Goal: Task Accomplishment & Management: Use online tool/utility

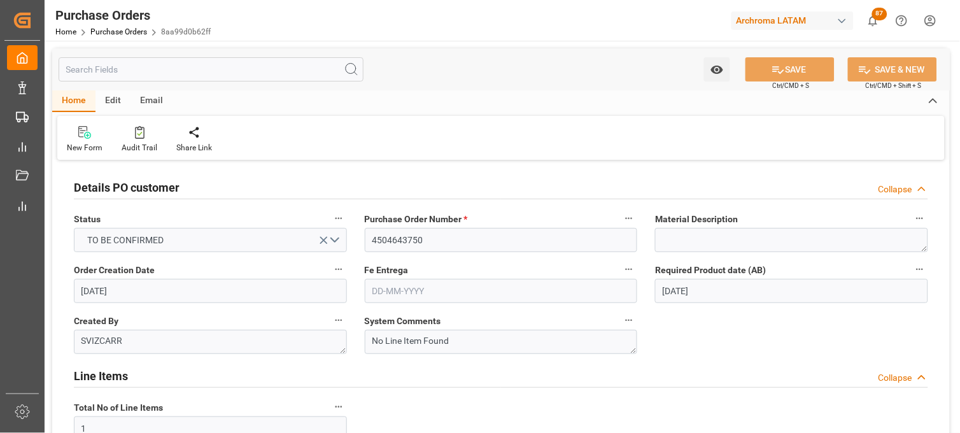
scroll to position [1103, 0]
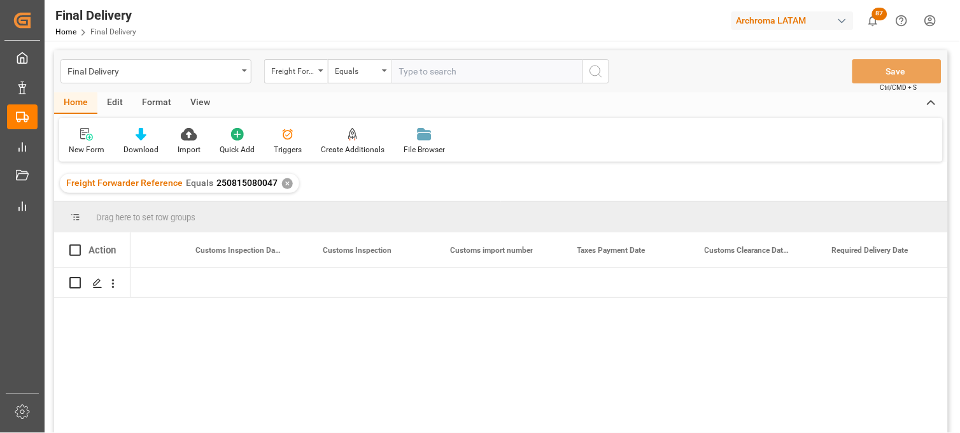
scroll to position [0, 1224]
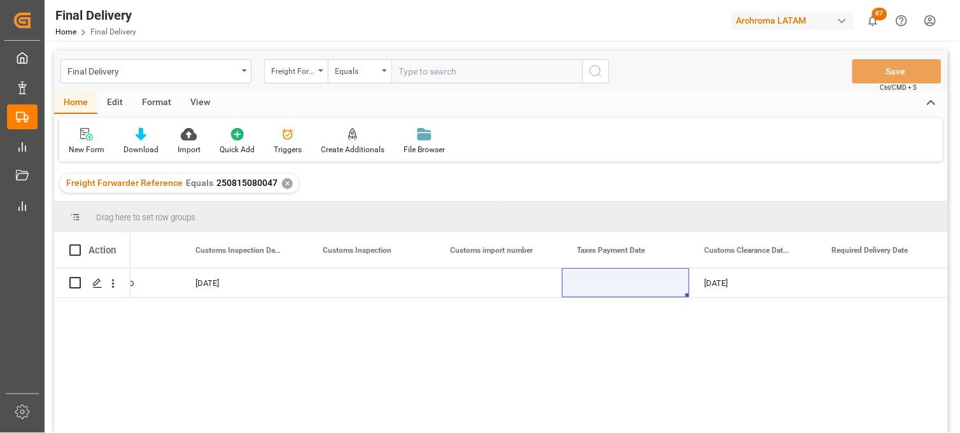
click at [282, 183] on div "✕" at bounding box center [287, 183] width 11 height 11
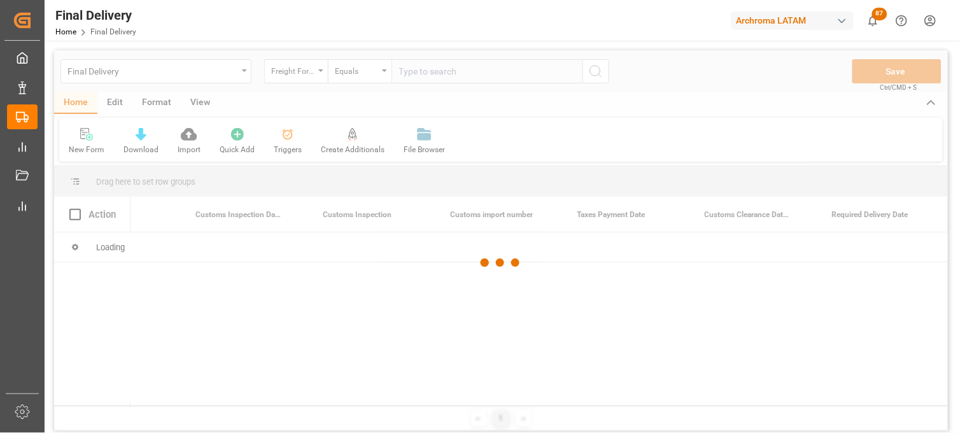
click at [414, 76] on div at bounding box center [501, 262] width 894 height 425
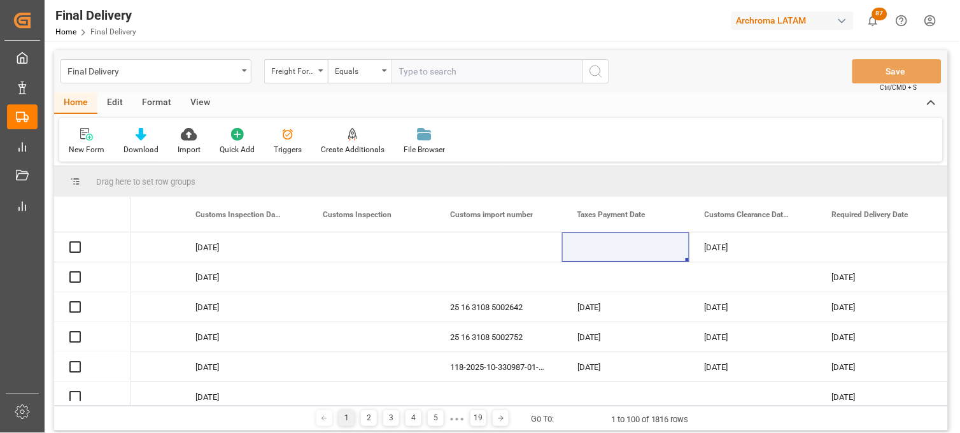
click at [414, 74] on input "text" at bounding box center [487, 71] width 191 height 24
click at [411, 73] on input "text" at bounding box center [487, 71] width 191 height 24
paste input "250815080025"
type input "250815080025"
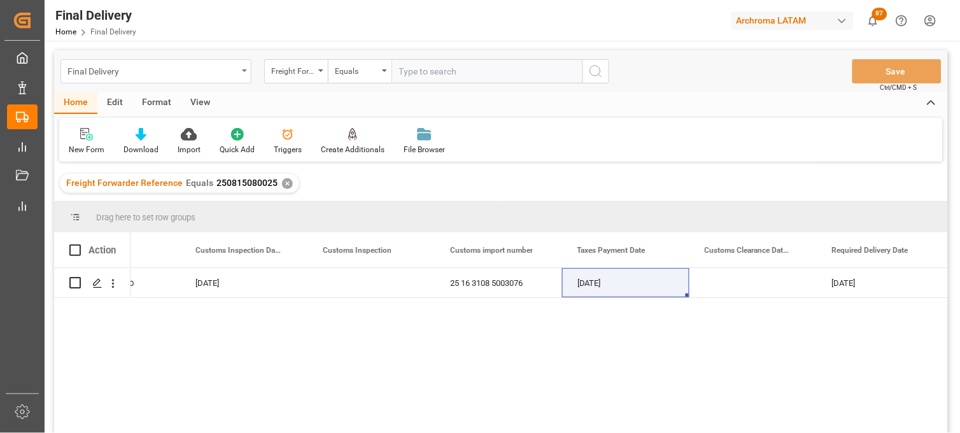
click at [195, 74] on div "Final Delivery" at bounding box center [152, 70] width 170 height 16
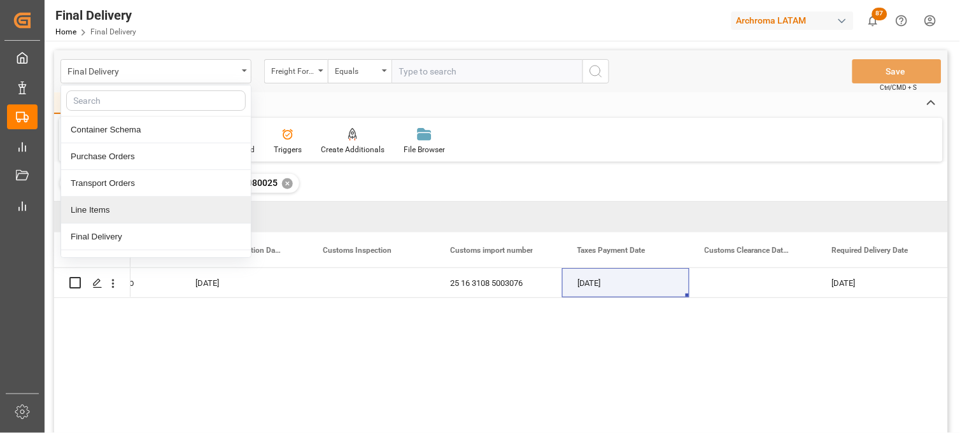
drag, startPoint x: 339, startPoint y: 214, endPoint x: 304, endPoint y: 192, distance: 41.7
click at [336, 212] on div "Drag here to set row groups" at bounding box center [501, 217] width 894 height 31
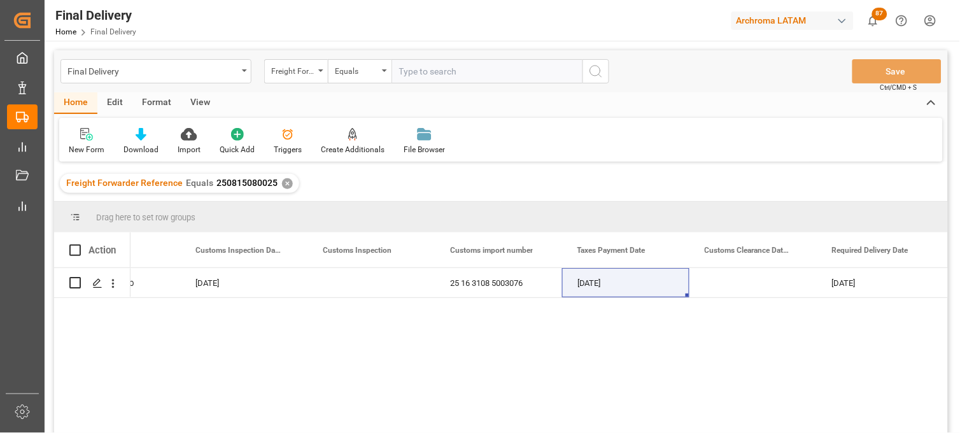
click at [283, 180] on div "✕" at bounding box center [287, 183] width 11 height 11
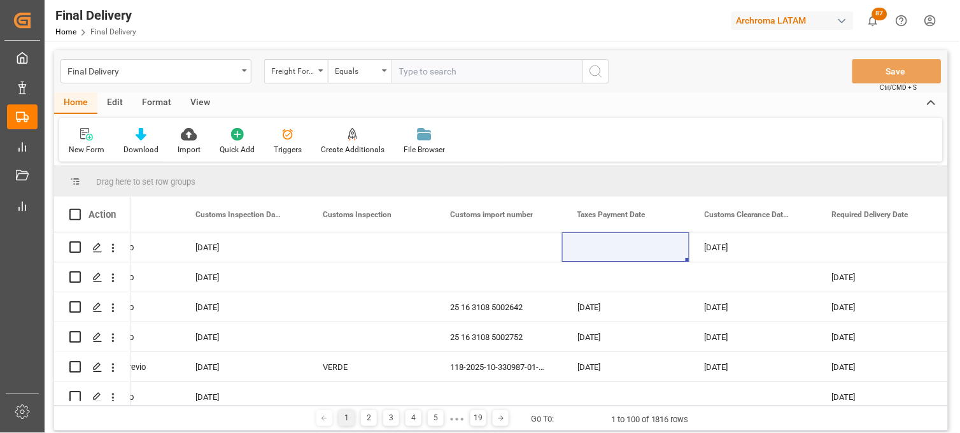
click at [402, 67] on input "text" at bounding box center [487, 71] width 191 height 24
paste input "250815080019"
type input "250815080019"
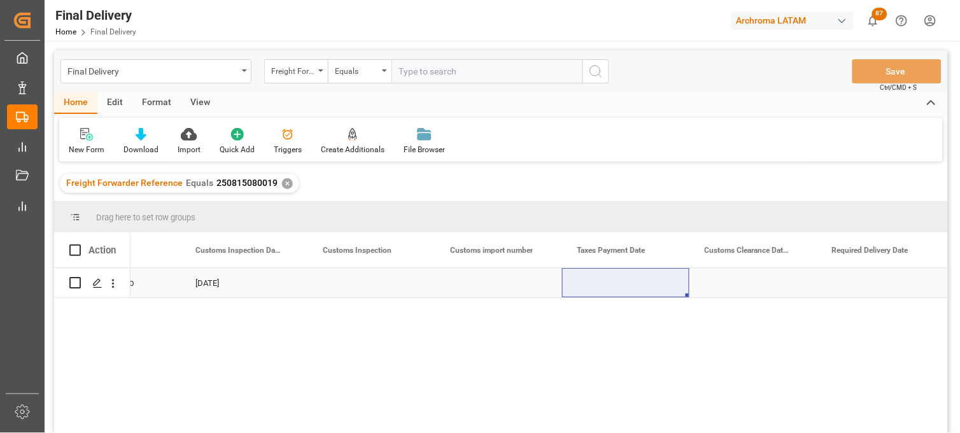
click at [483, 283] on div "Press SPACE to select this row." at bounding box center [498, 282] width 127 height 29
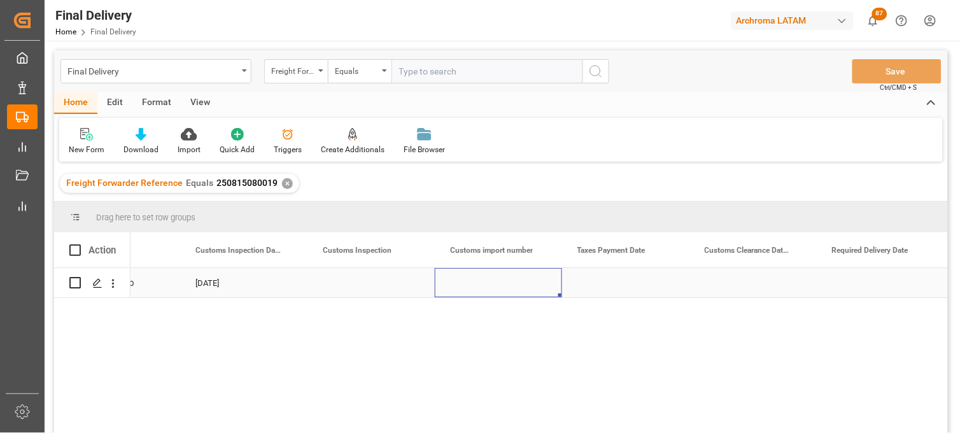
click at [483, 283] on div "Press SPACE to select this row." at bounding box center [498, 282] width 127 height 29
click at [483, 283] on input "Press SPACE to select this row." at bounding box center [498, 290] width 107 height 24
type input "25 16 3108 5003064"
click at [611, 282] on div "Press SPACE to select this row." at bounding box center [625, 282] width 127 height 29
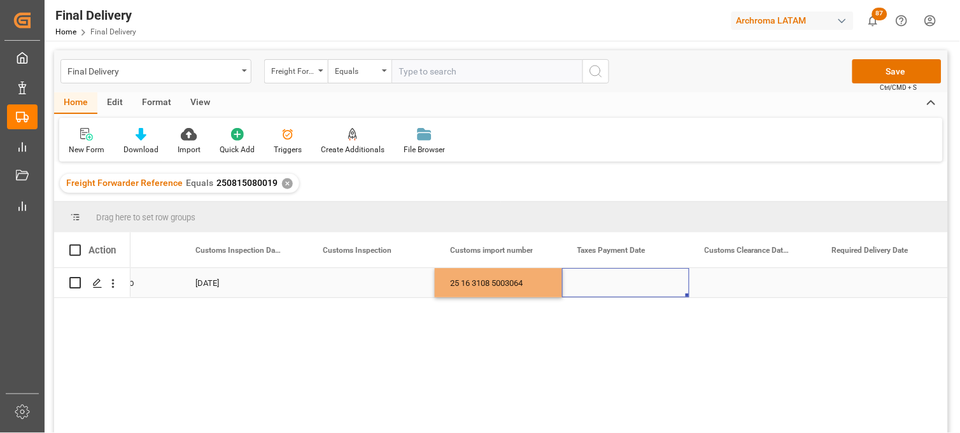
click at [611, 282] on div "Press SPACE to select this row." at bounding box center [625, 282] width 127 height 29
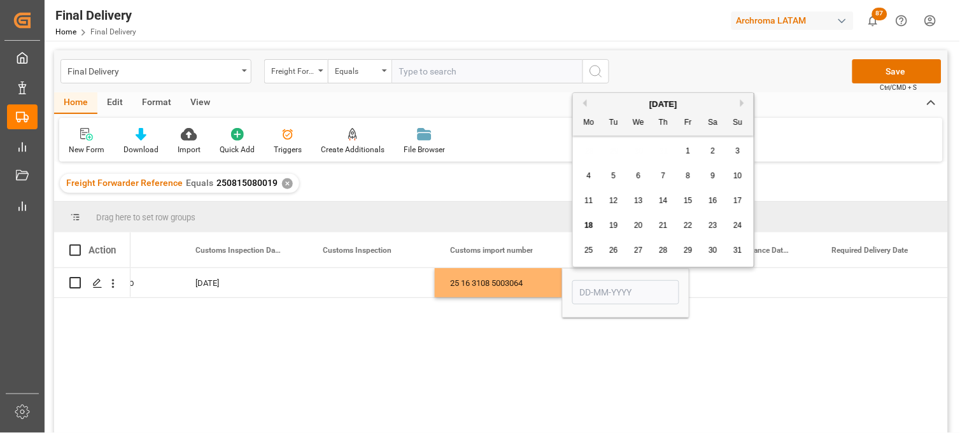
click at [591, 225] on span "18" at bounding box center [588, 225] width 8 height 9
type input "[DATE]"
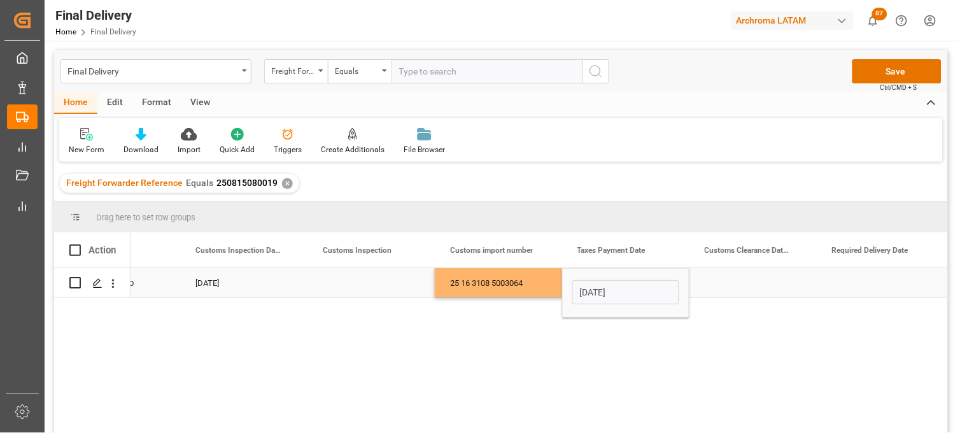
click at [739, 290] on div "Press SPACE to select this row." at bounding box center [753, 282] width 127 height 29
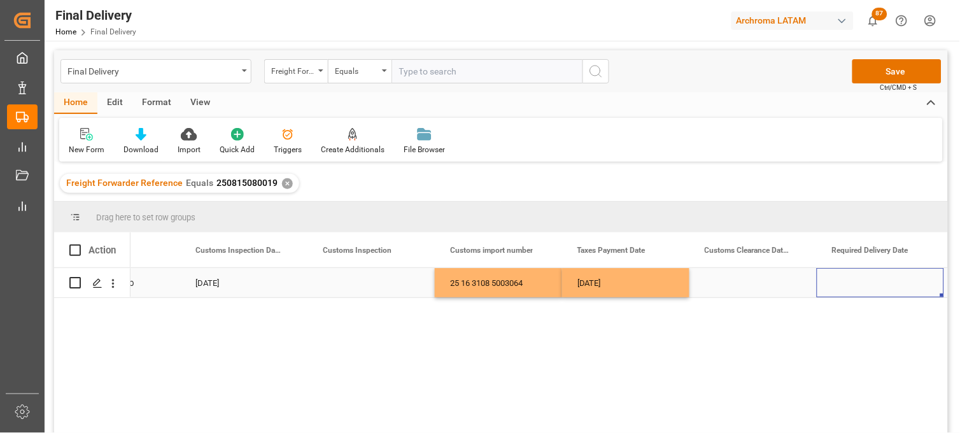
click at [849, 281] on div "Press SPACE to select this row." at bounding box center [880, 282] width 127 height 29
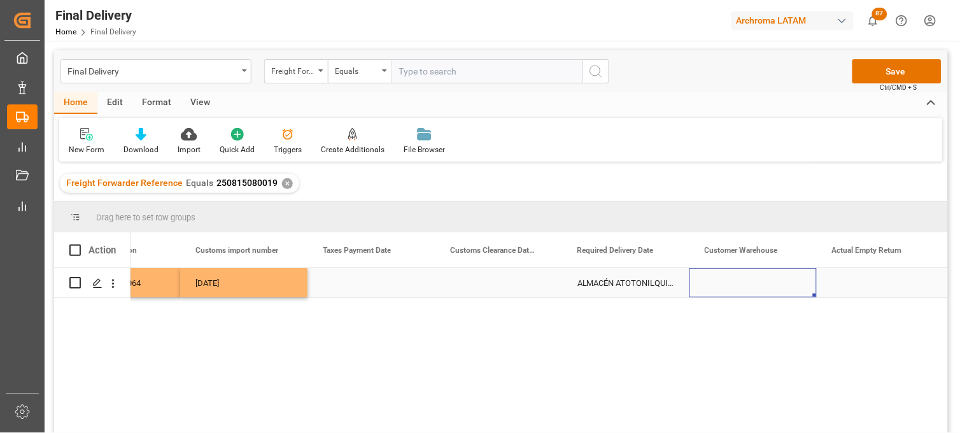
scroll to position [0, 1606]
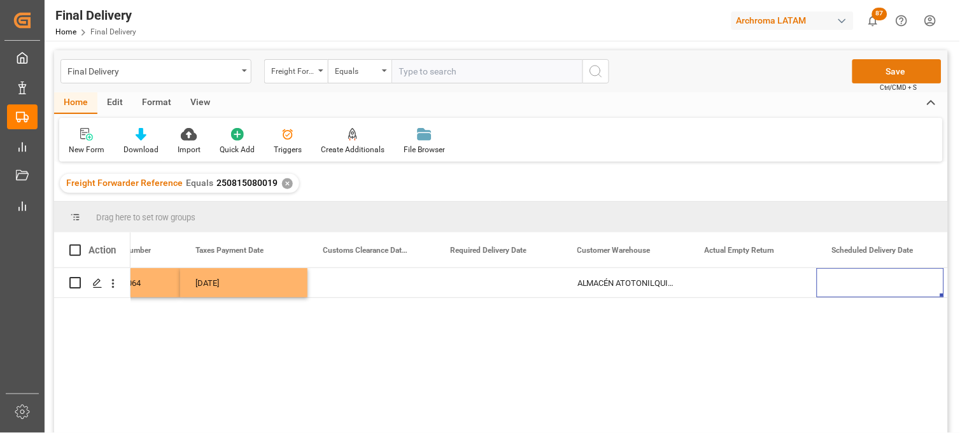
click at [889, 73] on button "Save" at bounding box center [897, 71] width 89 height 24
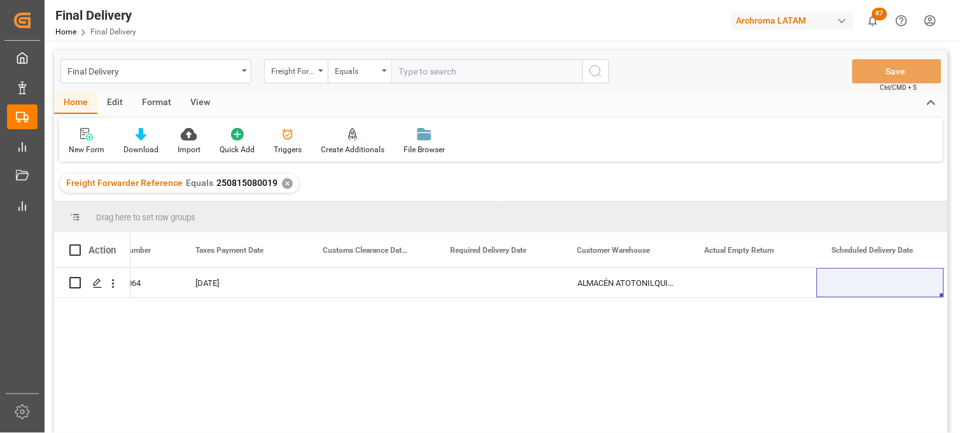
click at [282, 181] on div "✕" at bounding box center [287, 183] width 11 height 11
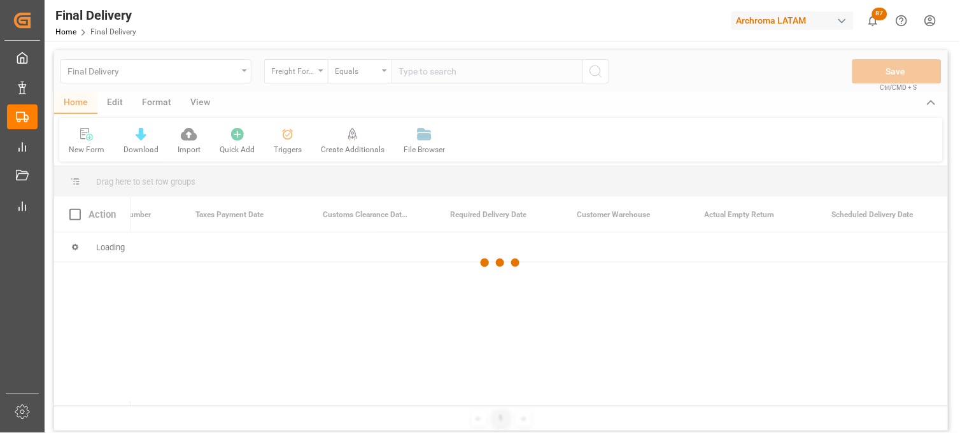
click at [423, 70] on div at bounding box center [501, 262] width 894 height 425
click at [420, 71] on div at bounding box center [501, 262] width 894 height 425
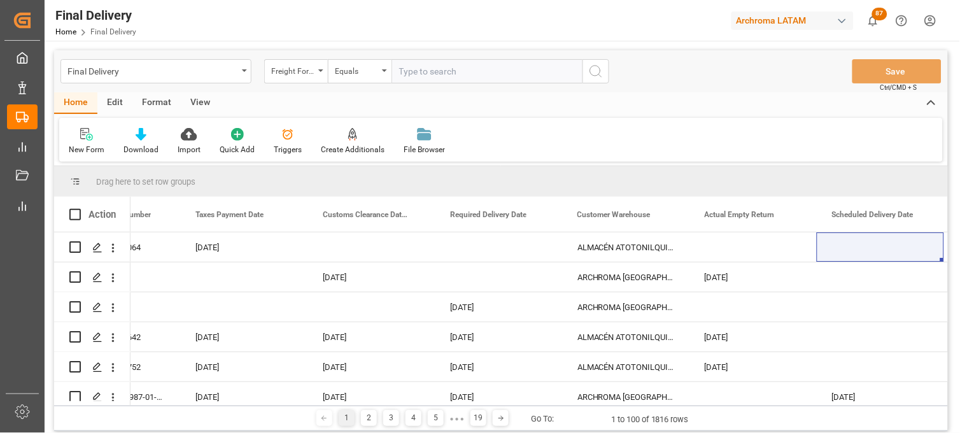
click at [406, 71] on input "text" at bounding box center [487, 71] width 191 height 24
paste input "250815080011"
type input "250815080011"
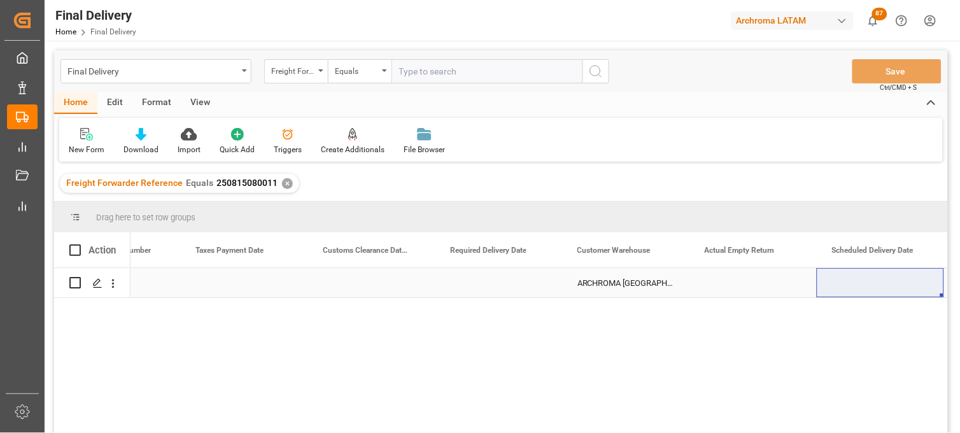
drag, startPoint x: 224, startPoint y: 291, endPoint x: 231, endPoint y: 287, distance: 8.0
click at [231, 287] on div "Press SPACE to select this row." at bounding box center [243, 282] width 127 height 29
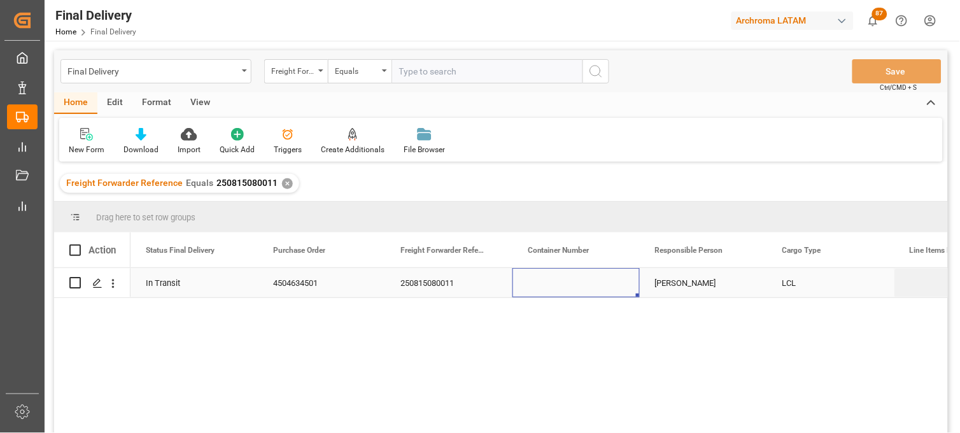
click at [567, 283] on div "Press SPACE to select this row." at bounding box center [576, 282] width 127 height 29
click at [562, 285] on input "Press SPACE to select this row." at bounding box center [576, 290] width 107 height 24
type input "C"
paste input "CAIU8746472"
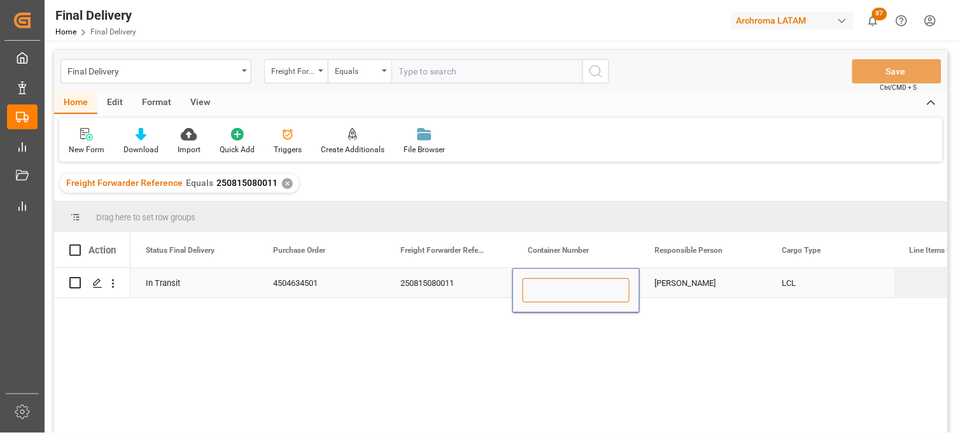
type input "CAIU8746472"
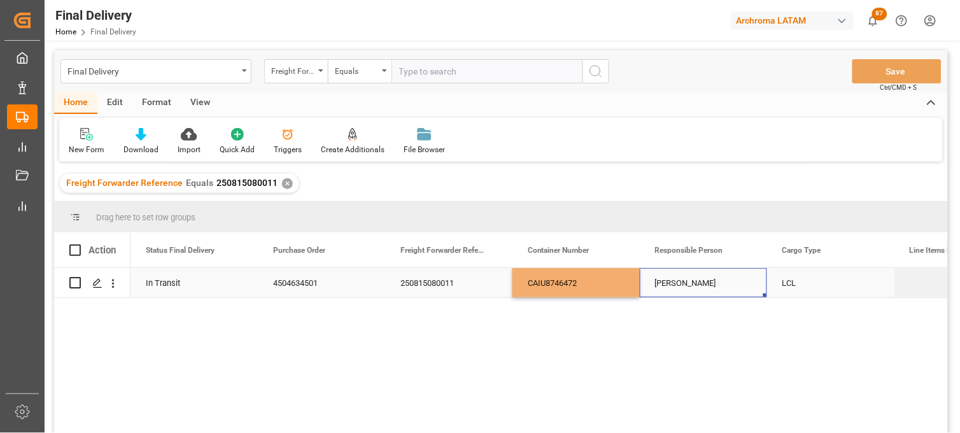
click at [686, 281] on div "[PERSON_NAME]" at bounding box center [703, 282] width 127 height 29
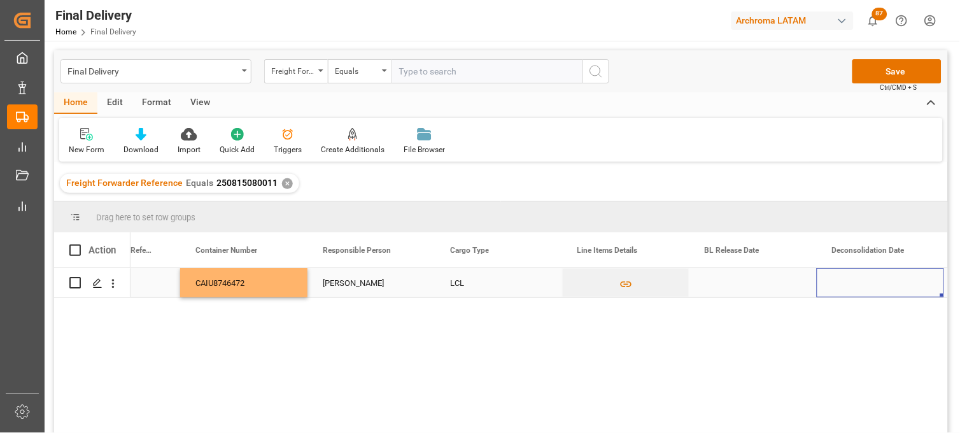
scroll to position [0, 460]
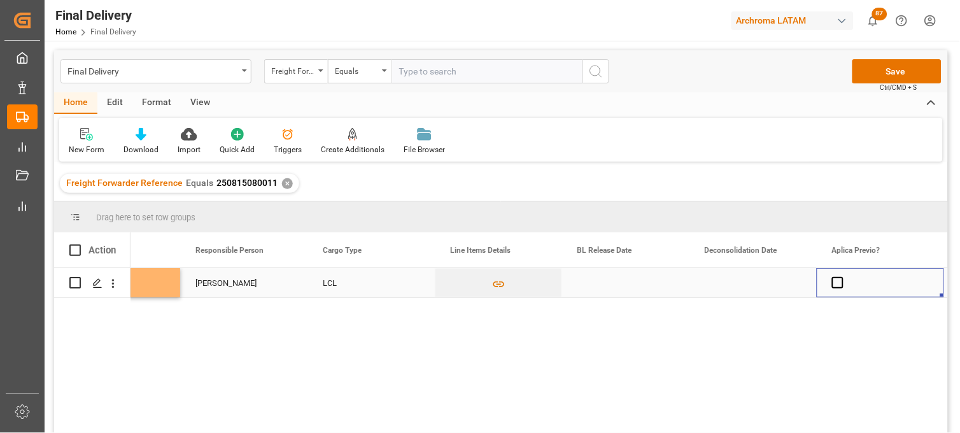
click at [593, 283] on div "Press SPACE to select this row." at bounding box center [625, 282] width 127 height 29
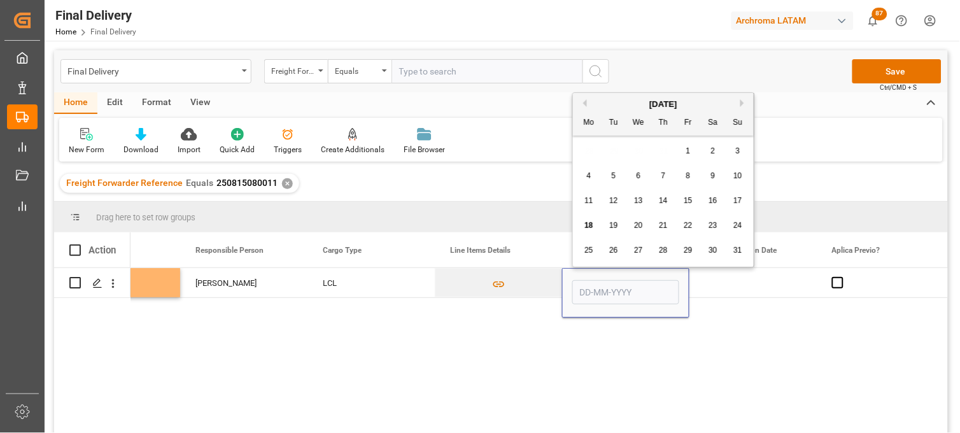
click at [587, 228] on span "18" at bounding box center [588, 225] width 8 height 9
type input "[DATE]"
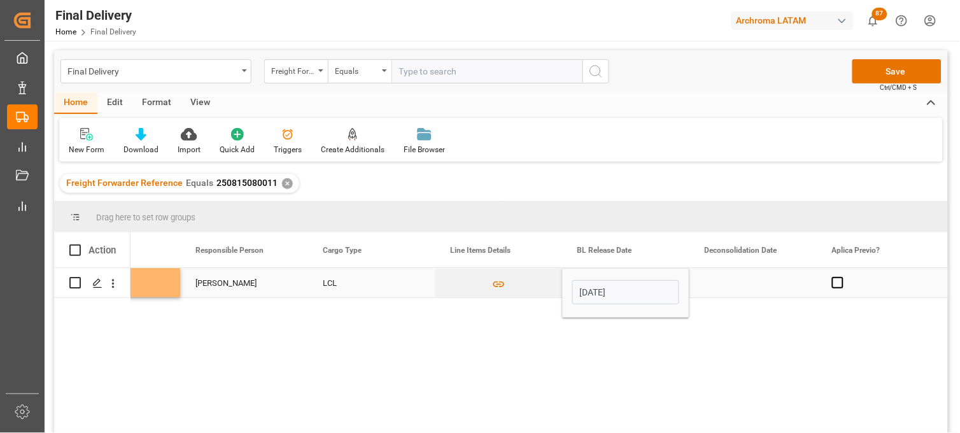
click at [749, 281] on div "Press SPACE to select this row." at bounding box center [753, 282] width 127 height 29
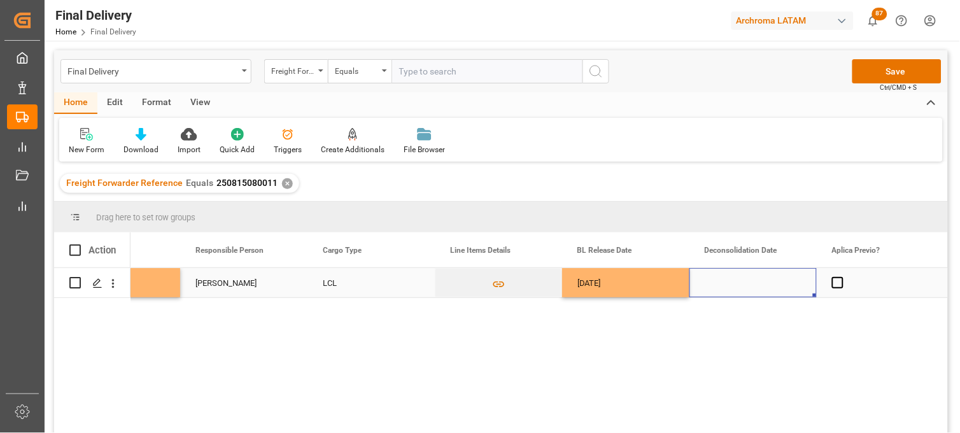
click at [737, 283] on div "Press SPACE to select this row." at bounding box center [753, 282] width 127 height 29
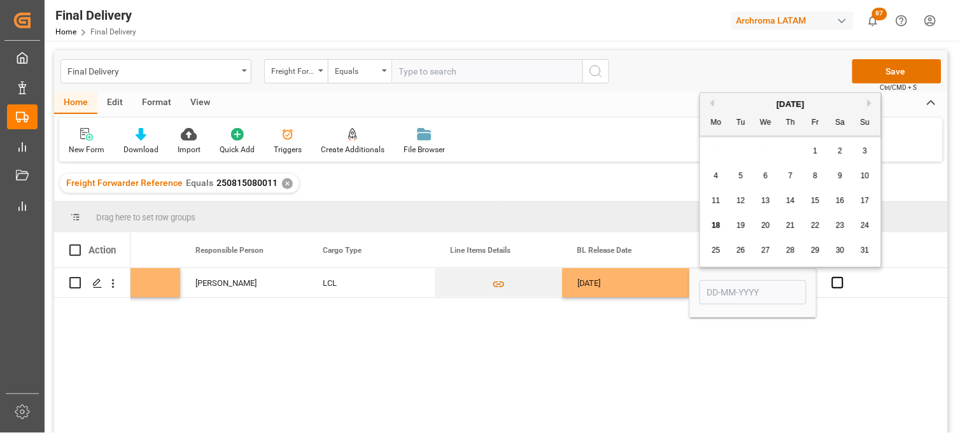
click at [823, 201] on div "11 12 13 14 15 16 17" at bounding box center [791, 200] width 174 height 25
click at [819, 201] on span "15" at bounding box center [815, 200] width 8 height 9
type input "[DATE]"
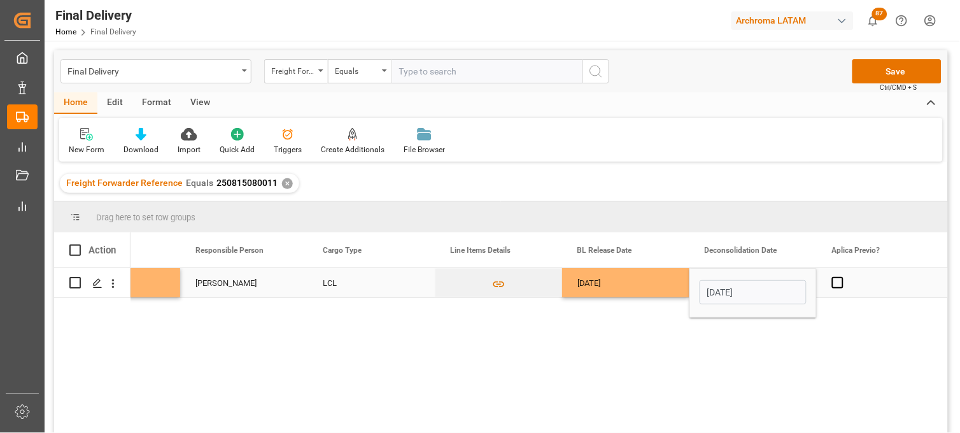
click at [614, 281] on div "[DATE]" at bounding box center [625, 282] width 127 height 29
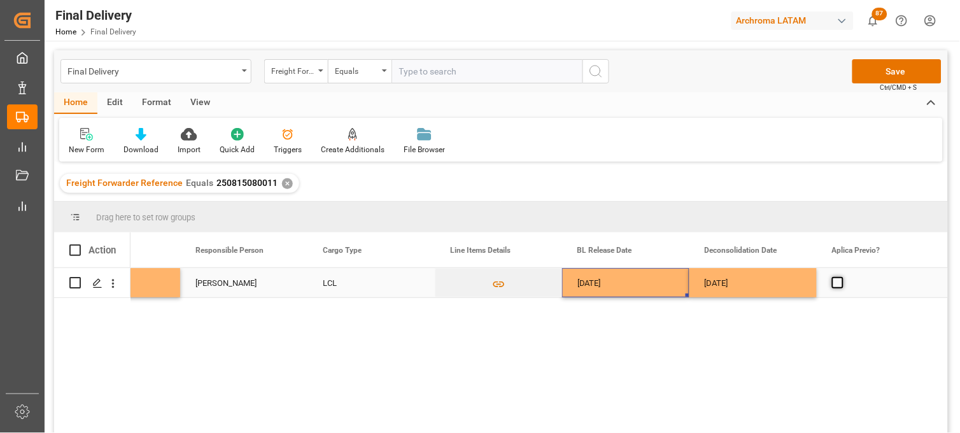
click at [837, 280] on span "Press SPACE to select this row." at bounding box center [837, 282] width 11 height 11
click at [842, 277] on input "Press SPACE to select this row." at bounding box center [842, 277] width 0 height 0
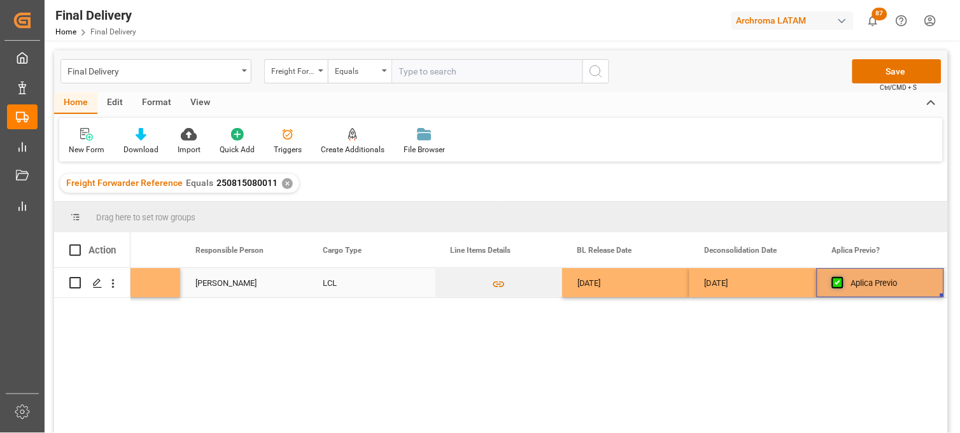
click at [837, 280] on span "Press SPACE to select this row." at bounding box center [837, 282] width 11 height 11
click at [842, 277] on input "Press SPACE to select this row." at bounding box center [842, 277] width 0 height 0
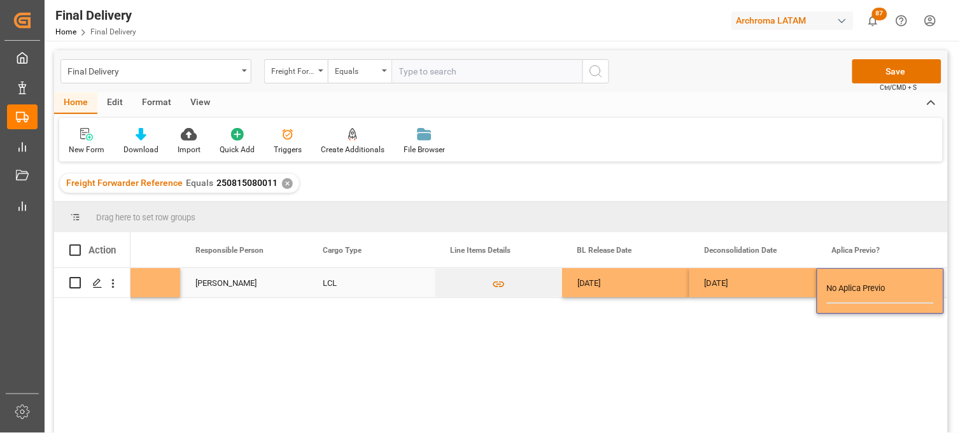
click at [747, 280] on div "[DATE]" at bounding box center [753, 282] width 127 height 29
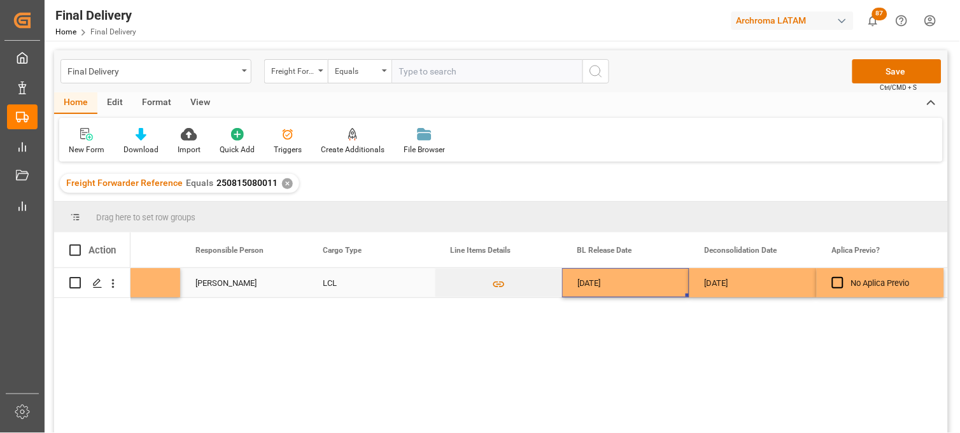
click at [615, 281] on div "[DATE]" at bounding box center [625, 282] width 127 height 29
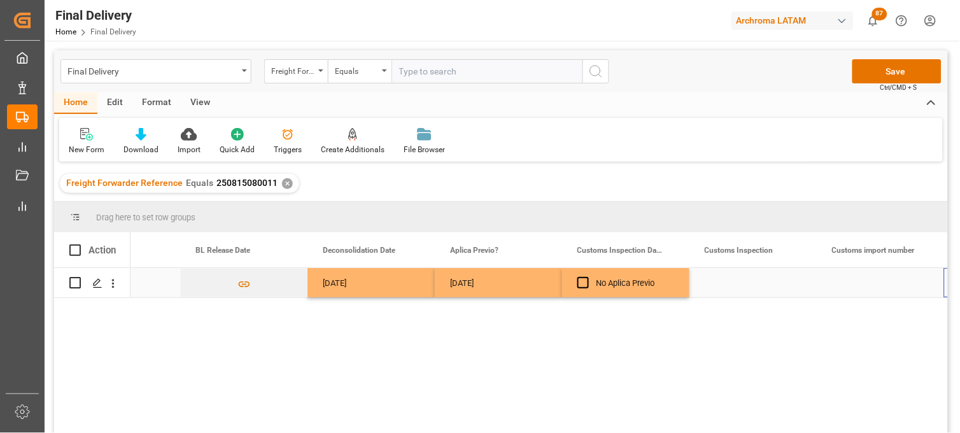
scroll to position [0, 842]
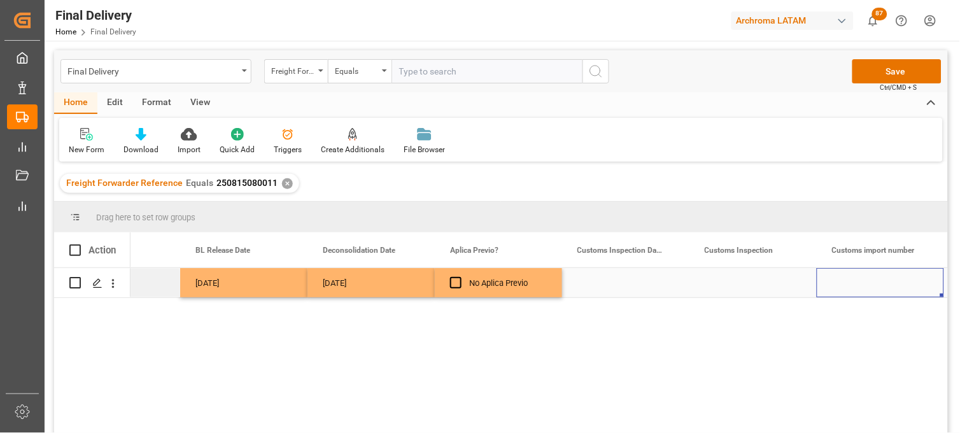
click at [609, 285] on div "Press SPACE to select this row." at bounding box center [625, 282] width 127 height 29
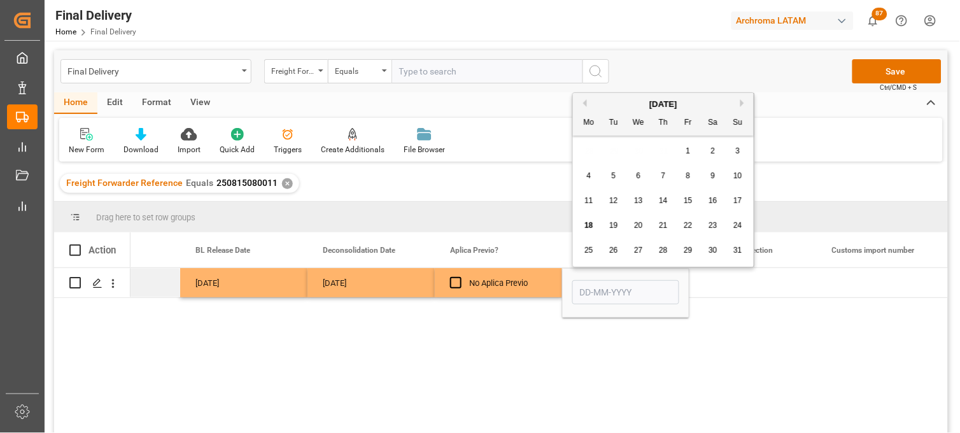
click at [614, 229] on span "19" at bounding box center [613, 225] width 8 height 9
type input "[DATE]"
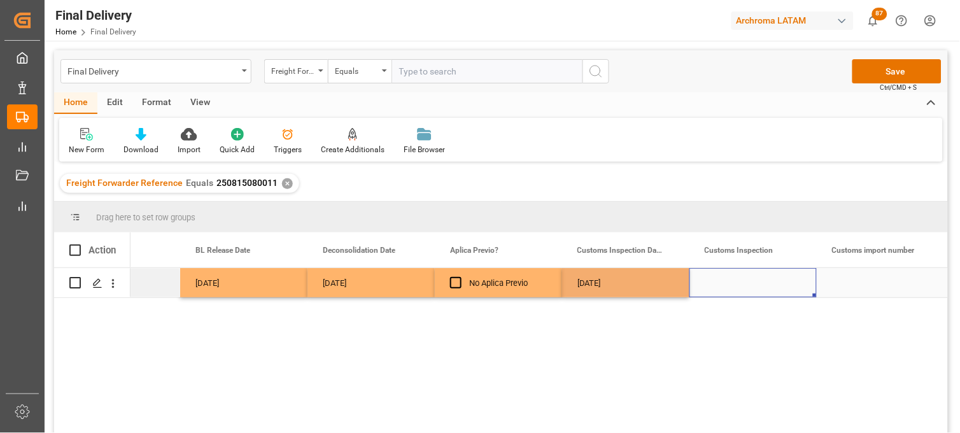
click at [728, 276] on div "Press SPACE to select this row." at bounding box center [753, 282] width 127 height 29
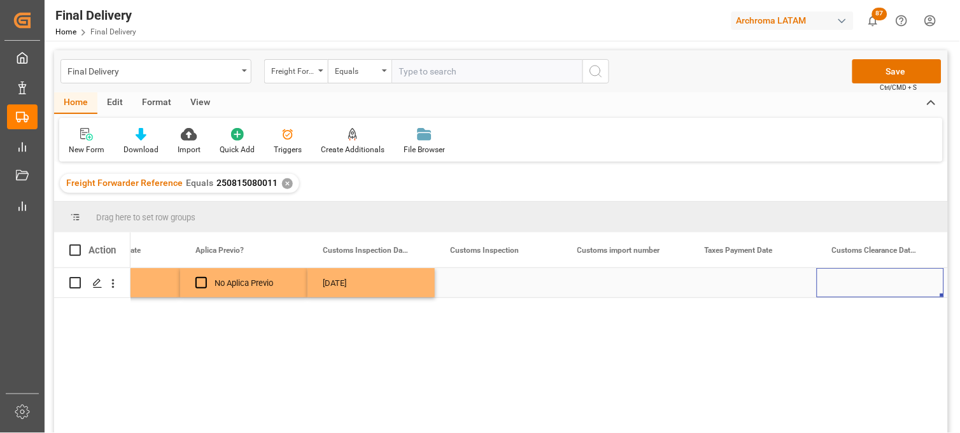
scroll to position [0, 1224]
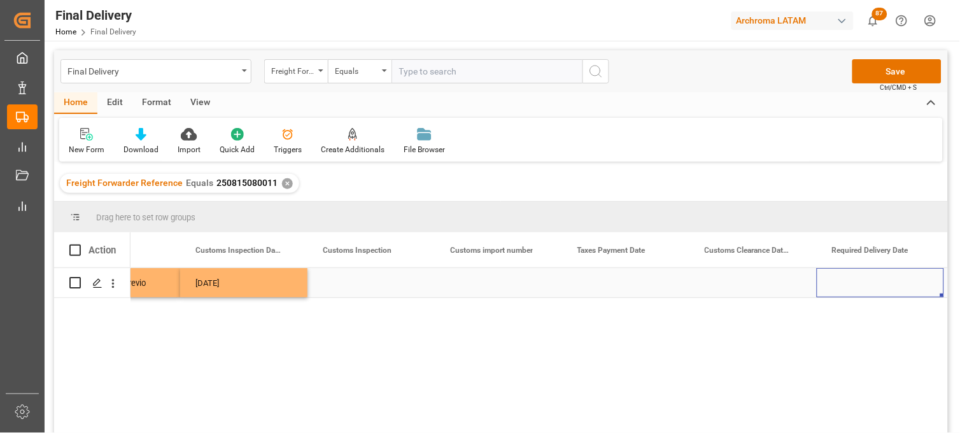
click at [746, 281] on div "Press SPACE to select this row." at bounding box center [753, 282] width 127 height 29
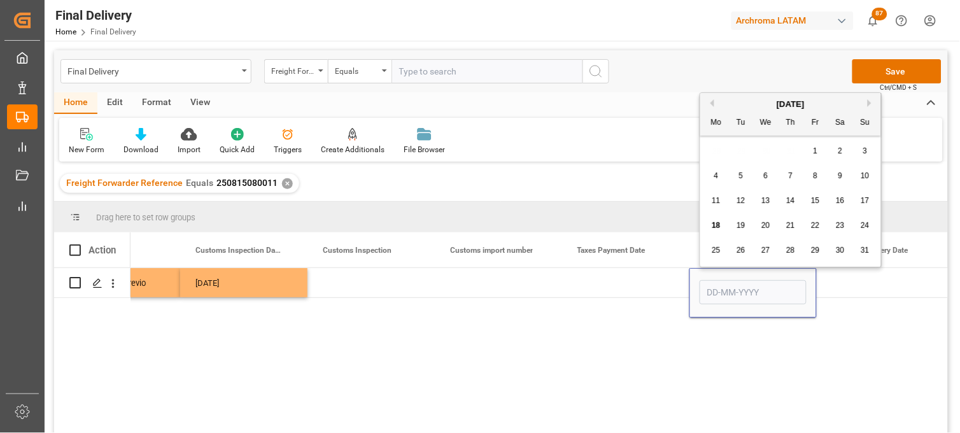
click at [761, 227] on span "20" at bounding box center [765, 225] width 8 height 9
type input "20-08-2025"
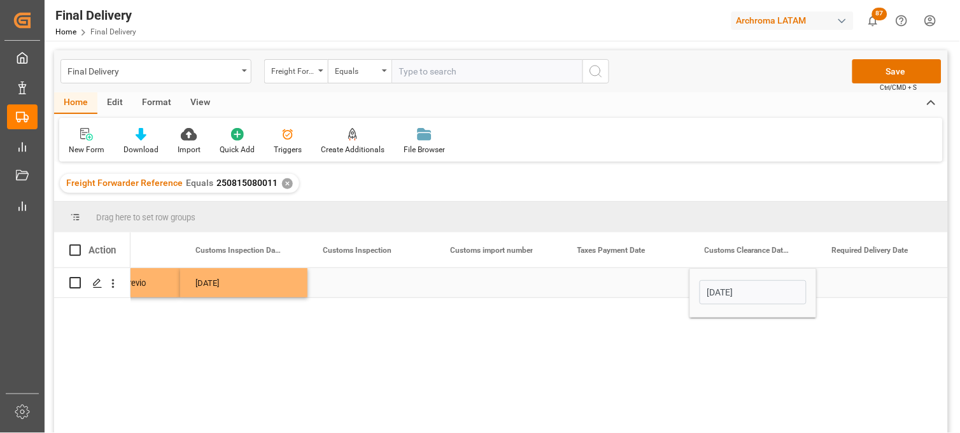
click at [613, 282] on div "Press SPACE to select this row." at bounding box center [625, 282] width 127 height 29
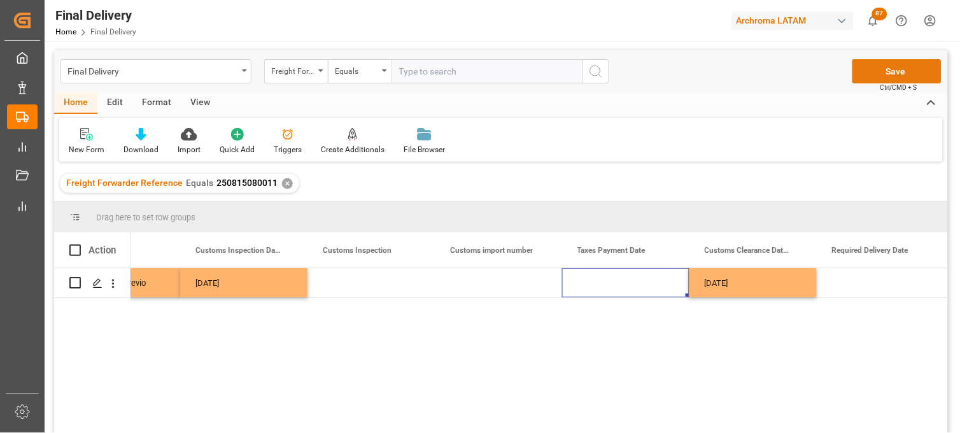
click at [885, 71] on button "Save" at bounding box center [897, 71] width 89 height 24
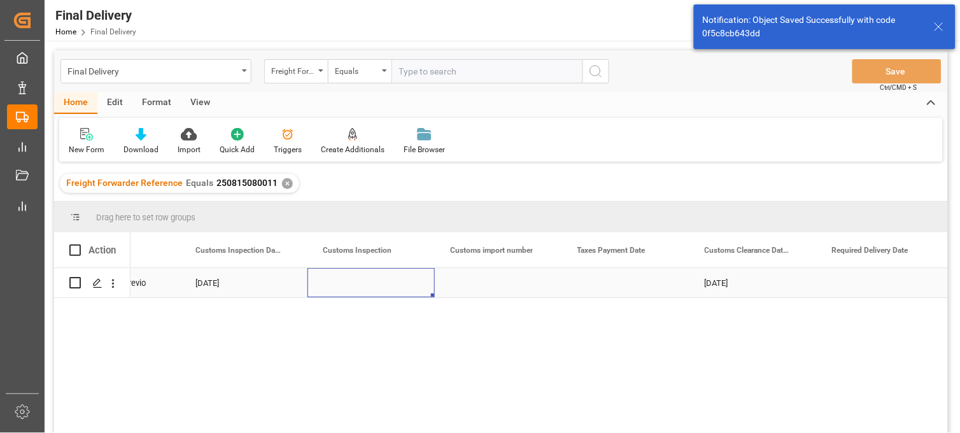
click at [367, 285] on div "Press SPACE to select this row." at bounding box center [371, 282] width 127 height 29
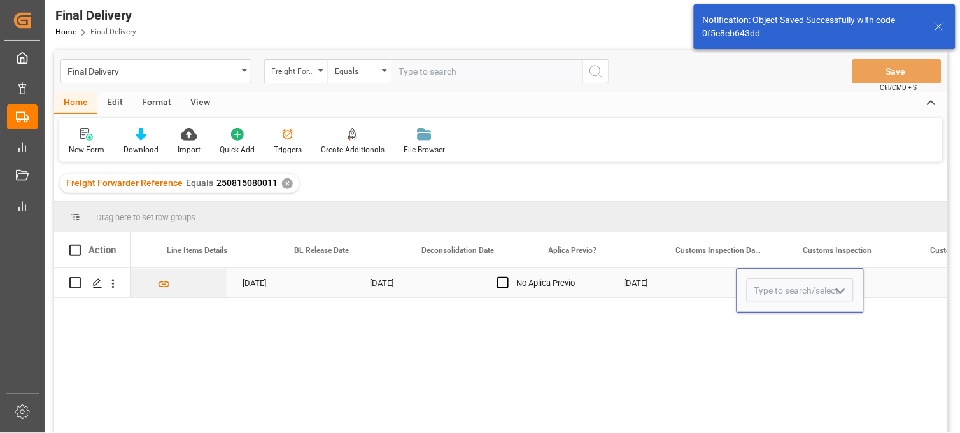
scroll to position [0, 742]
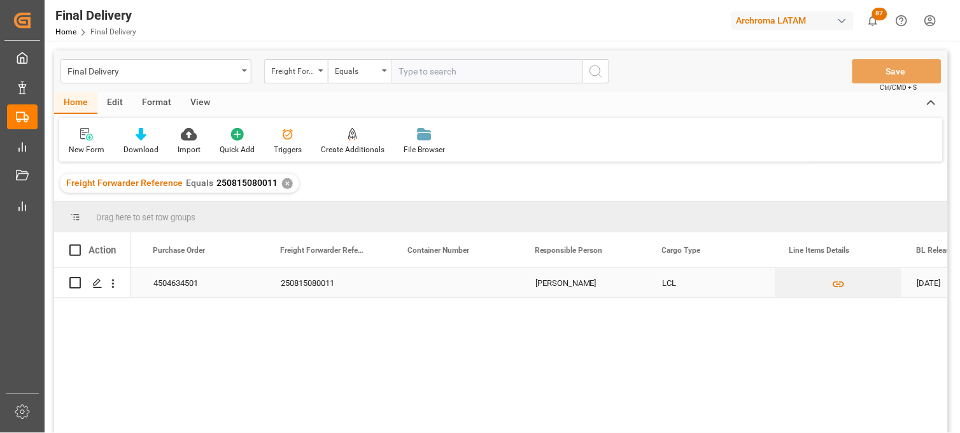
click at [323, 287] on div "250815080011" at bounding box center [328, 282] width 127 height 29
click at [282, 181] on div "✕" at bounding box center [287, 183] width 11 height 11
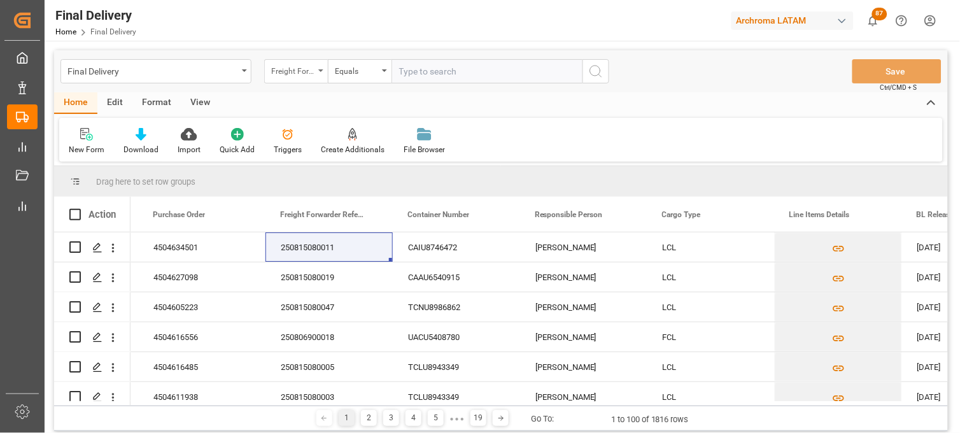
click at [311, 75] on div "Freight Forwarder Reference" at bounding box center [292, 69] width 43 height 15
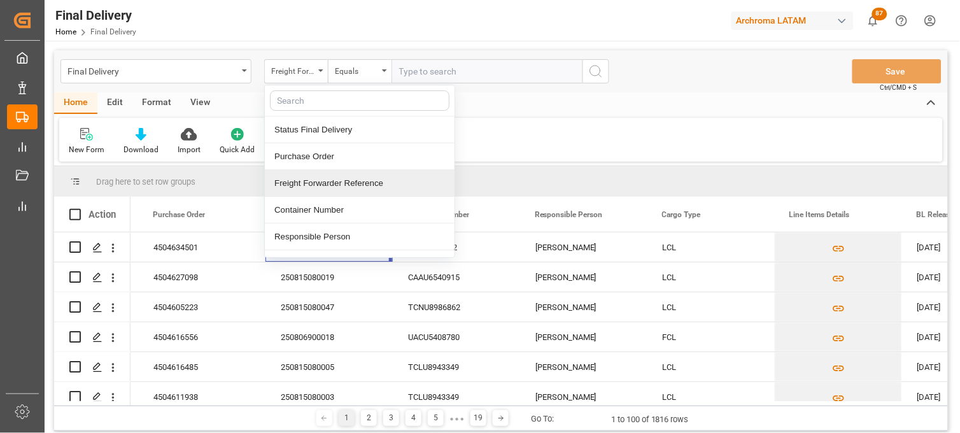
click at [326, 181] on div "Freight Forwarder Reference" at bounding box center [360, 183] width 190 height 27
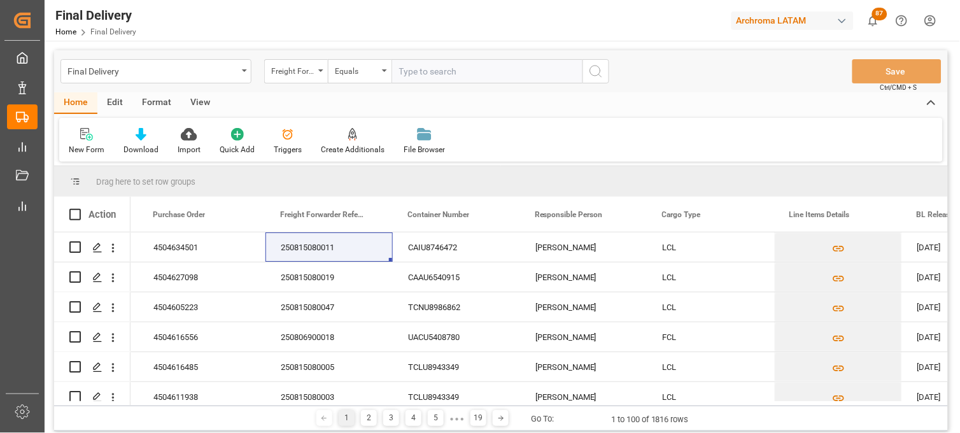
click at [399, 69] on input "text" at bounding box center [487, 71] width 191 height 24
paste input "250815080117"
type input "250815080117"
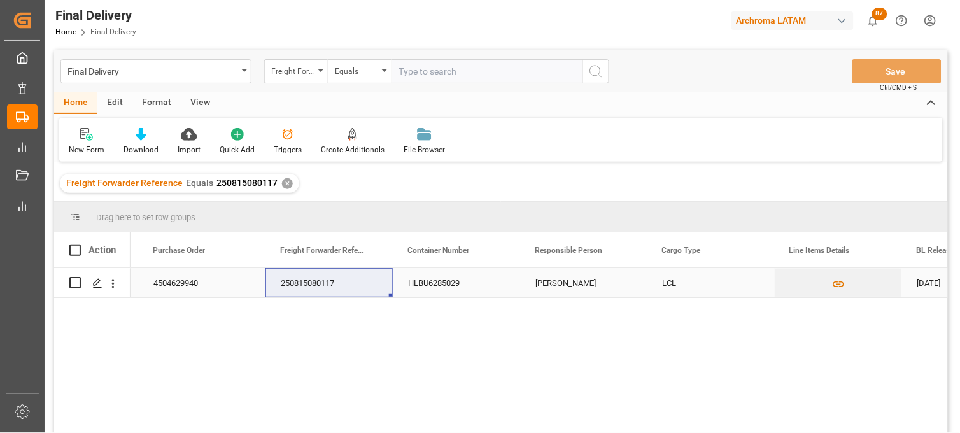
click at [567, 287] on div "[PERSON_NAME]" at bounding box center [583, 282] width 127 height 29
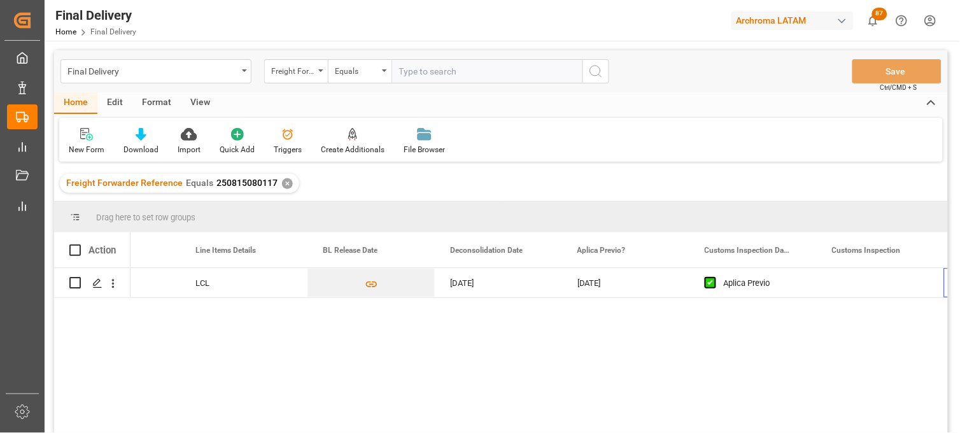
scroll to position [0, 714]
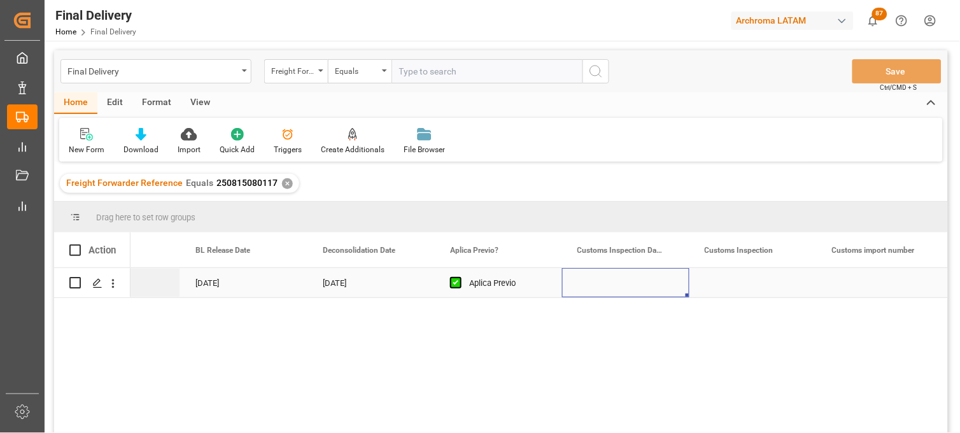
click at [606, 285] on div "Press SPACE to select this row." at bounding box center [625, 282] width 127 height 29
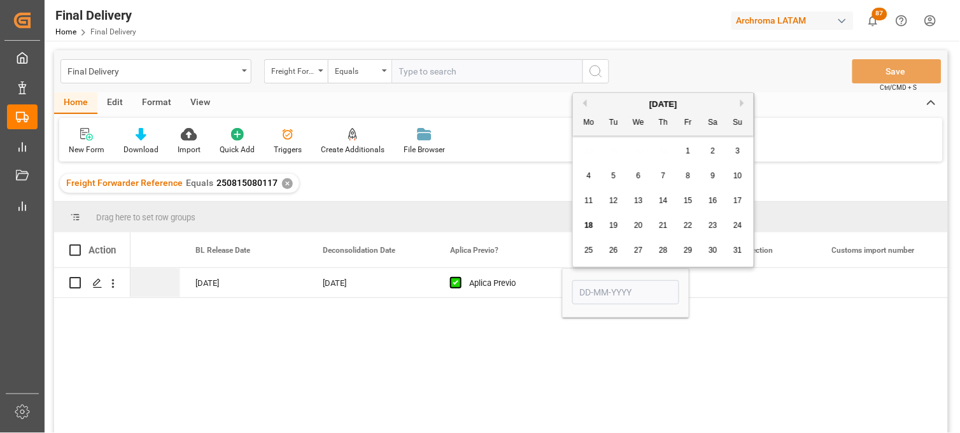
click at [612, 227] on span "19" at bounding box center [613, 225] width 8 height 9
type input "[DATE]"
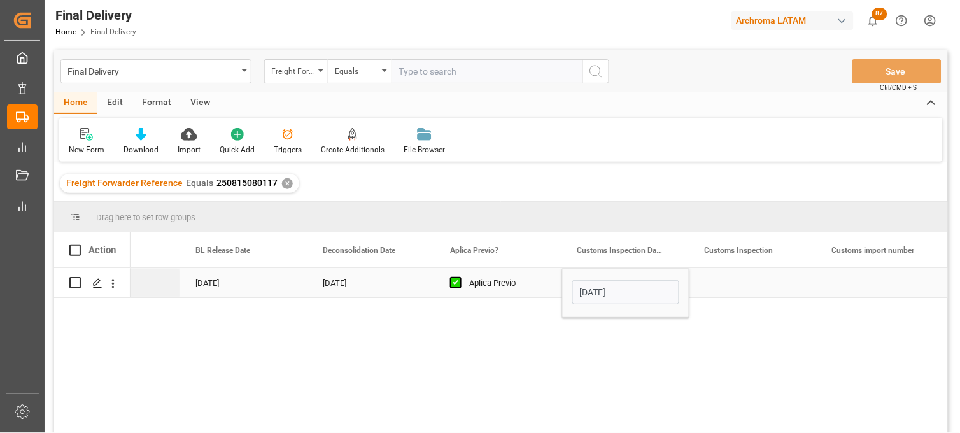
click at [721, 288] on div "Press SPACE to select this row." at bounding box center [753, 282] width 127 height 29
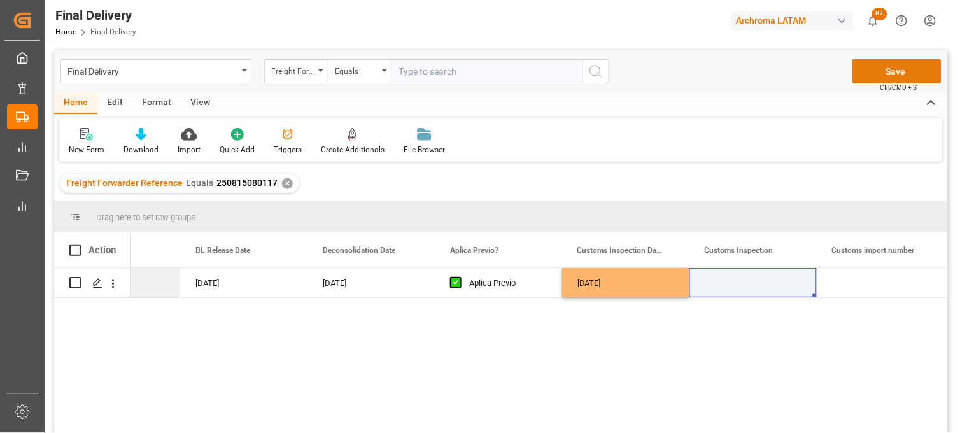
click at [875, 70] on button "Save" at bounding box center [897, 71] width 89 height 24
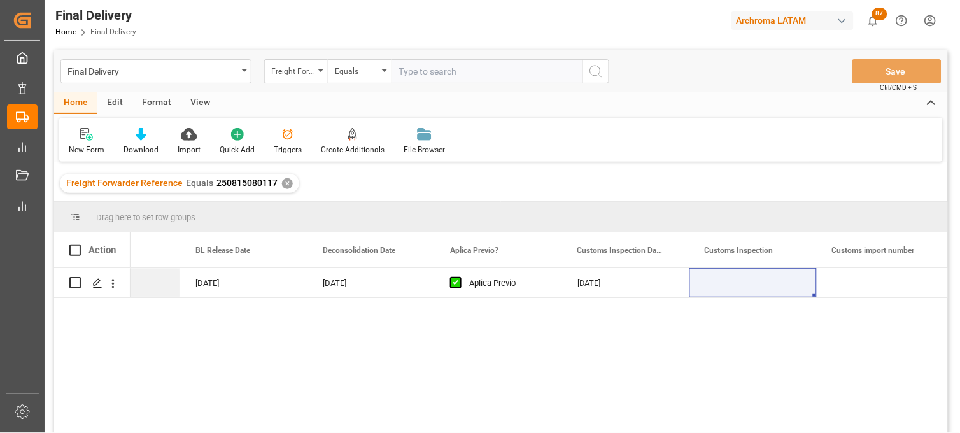
click at [283, 181] on div "✕" at bounding box center [287, 183] width 11 height 11
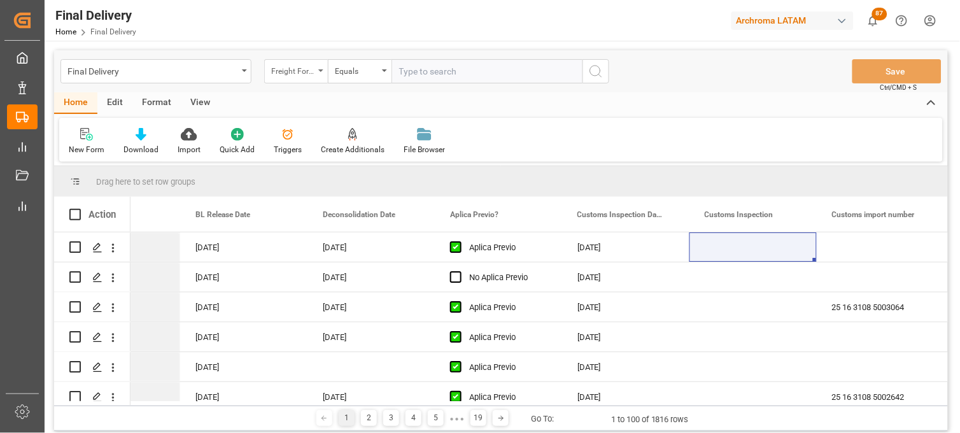
click at [317, 71] on div "Freight Forwarder Reference" at bounding box center [296, 71] width 64 height 24
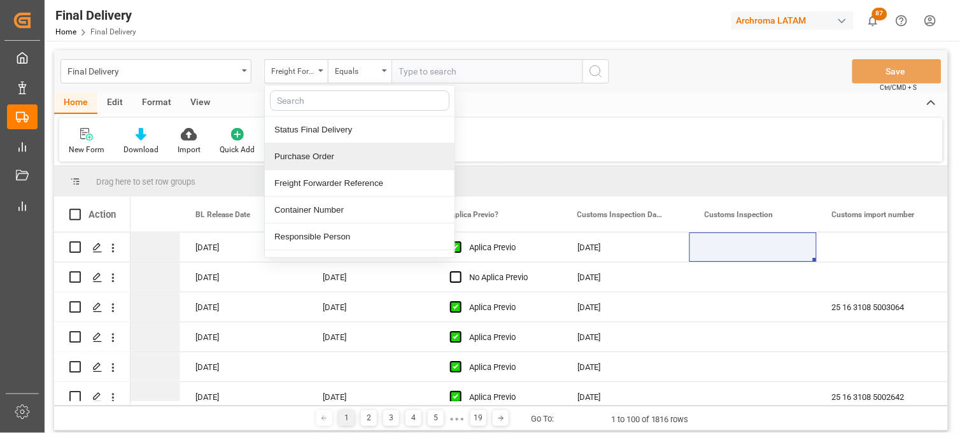
click at [329, 160] on div "Purchase Order" at bounding box center [360, 156] width 190 height 27
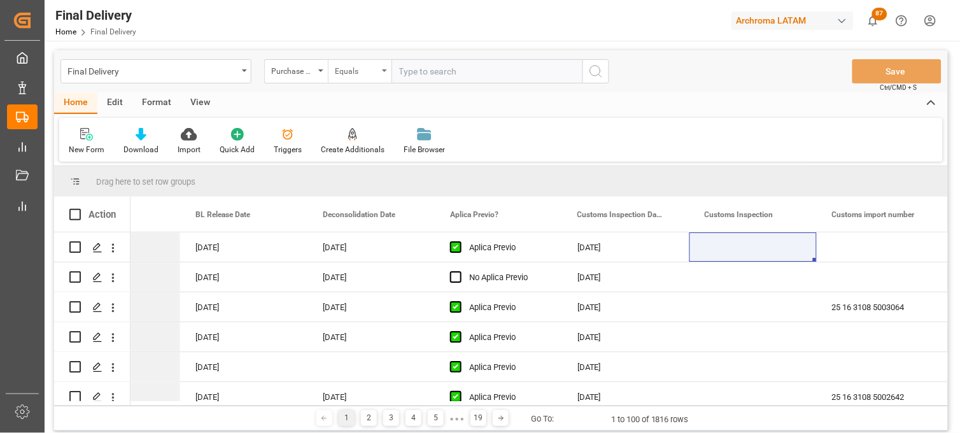
click at [383, 71] on icon "open menu" at bounding box center [384, 70] width 5 height 3
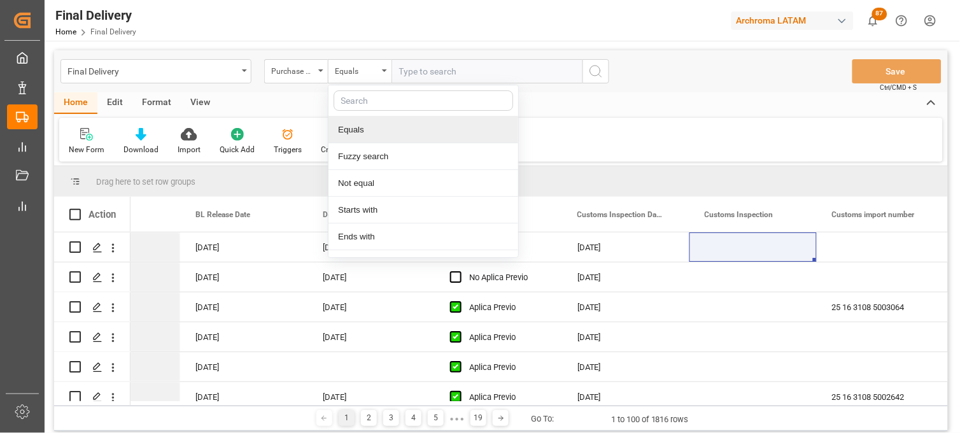
click at [438, 77] on input "text" at bounding box center [487, 71] width 191 height 24
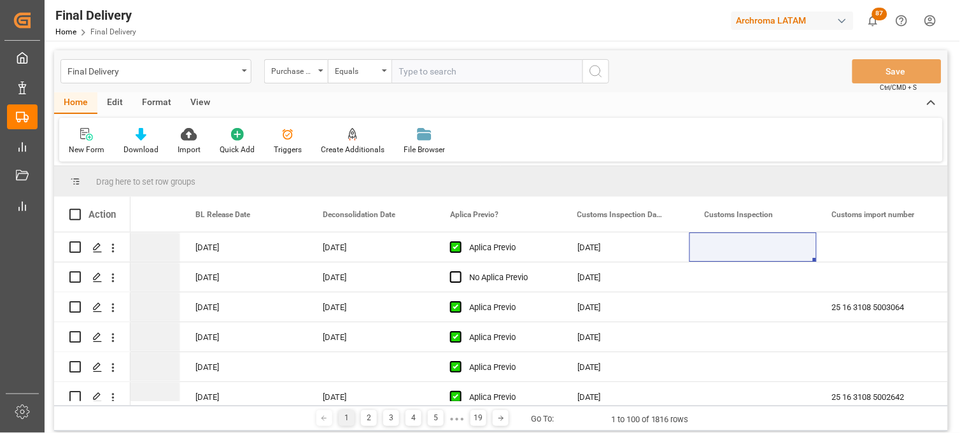
paste input "4504605223"
type input "4504605223"
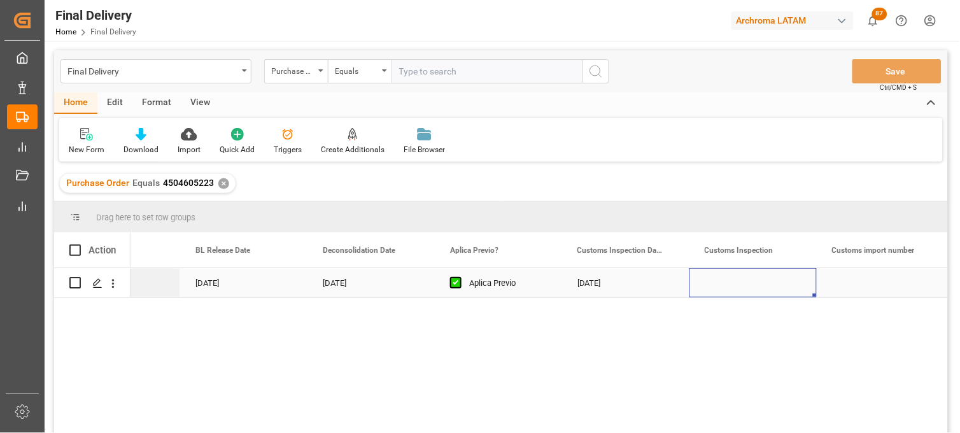
click at [714, 290] on div "Press SPACE to select this row." at bounding box center [753, 282] width 127 height 29
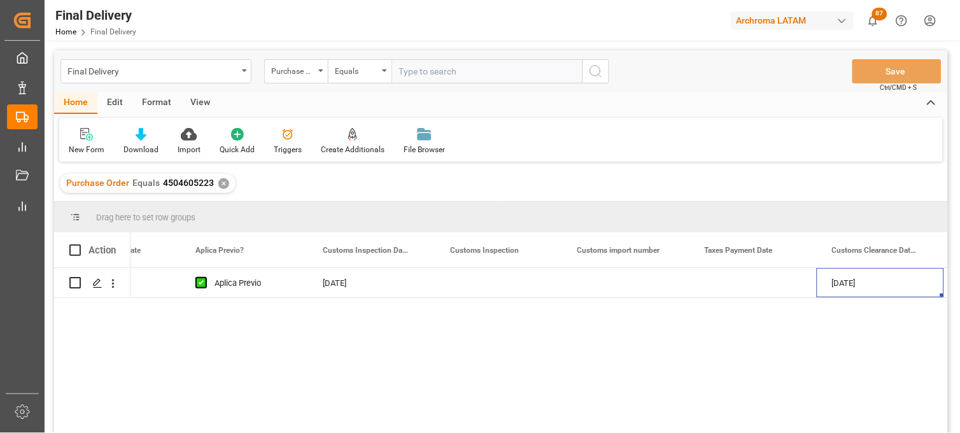
scroll to position [0, 1224]
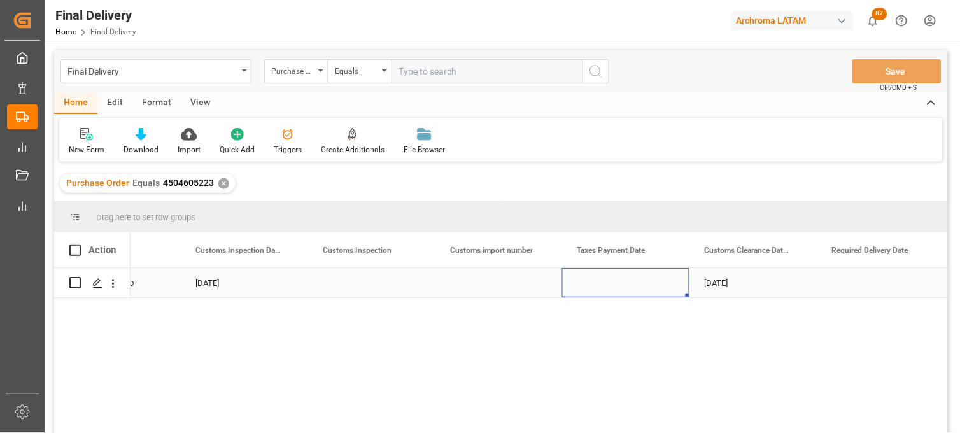
click at [612, 285] on div "Press SPACE to select this row." at bounding box center [625, 282] width 127 height 29
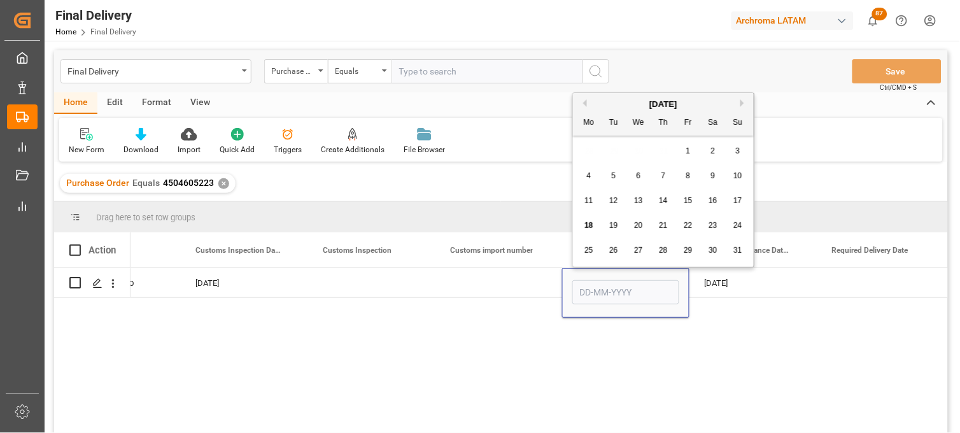
click at [712, 201] on span "16" at bounding box center [713, 200] width 8 height 9
type input "[DATE]"
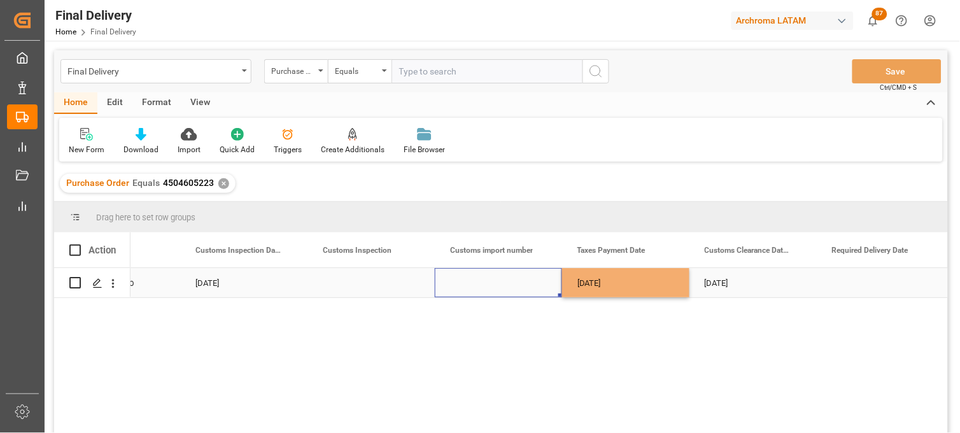
click at [504, 284] on div "Press SPACE to select this row." at bounding box center [498, 282] width 127 height 29
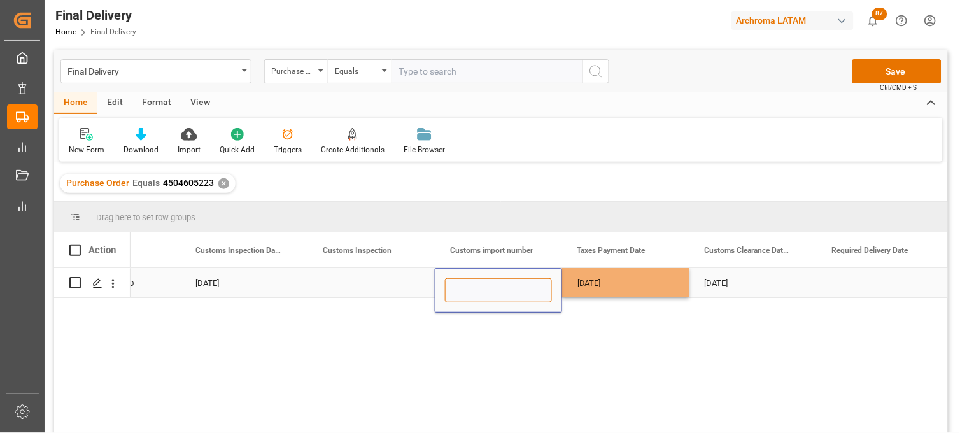
click at [504, 284] on input "Press SPACE to select this row." at bounding box center [498, 290] width 107 height 24
paste input "25 43 3108 5005496"
type input "25 43 3108 5005496"
click at [593, 285] on div "[DATE]" at bounding box center [625, 282] width 127 height 29
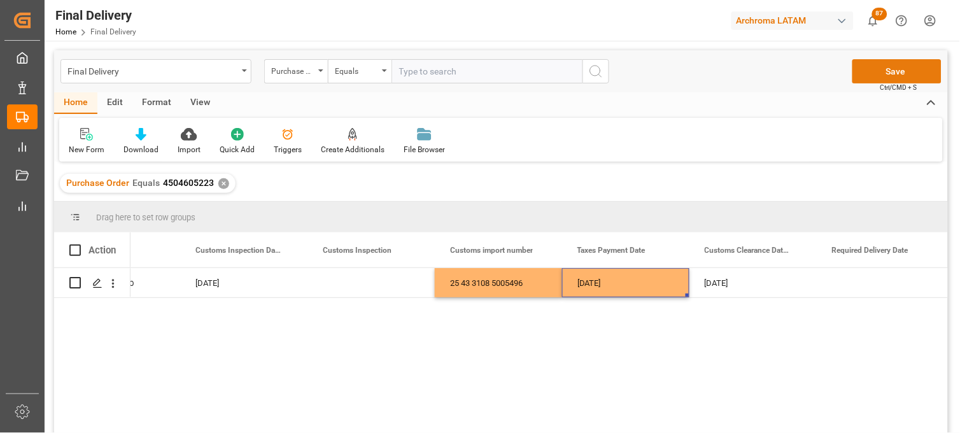
click at [867, 66] on button "Save" at bounding box center [897, 71] width 89 height 24
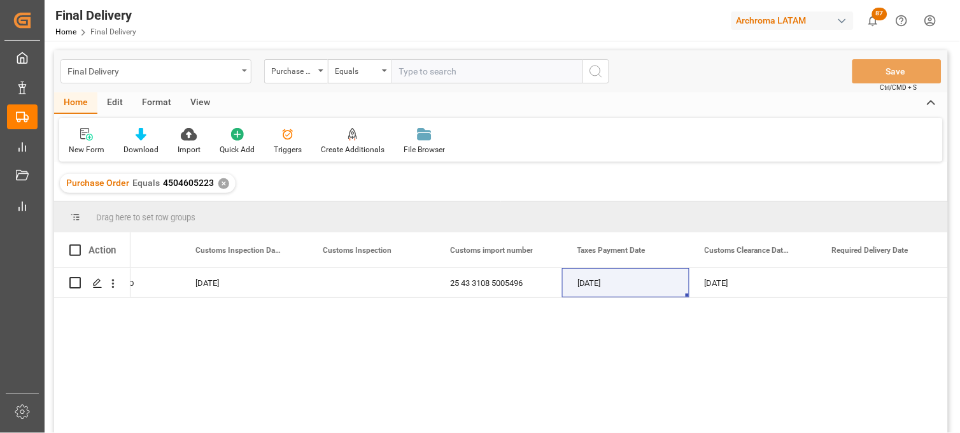
click at [187, 77] on div "Final Delivery" at bounding box center [152, 70] width 170 height 16
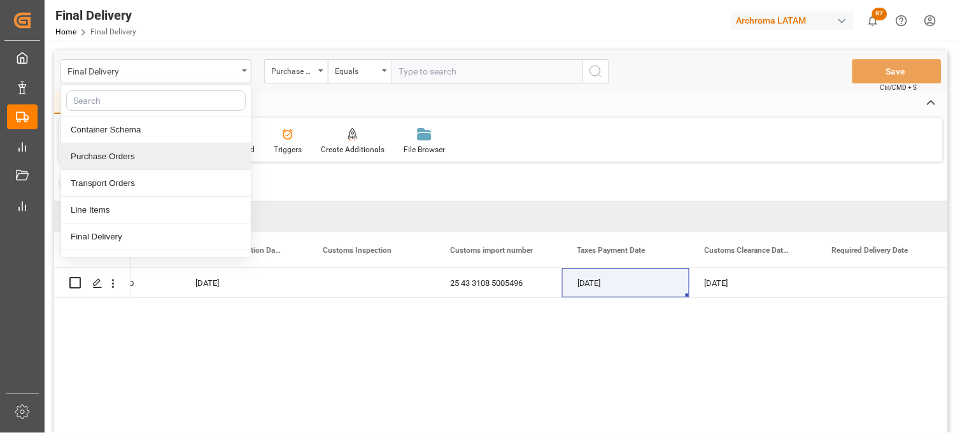
click at [157, 161] on div "Purchase Orders" at bounding box center [156, 156] width 190 height 27
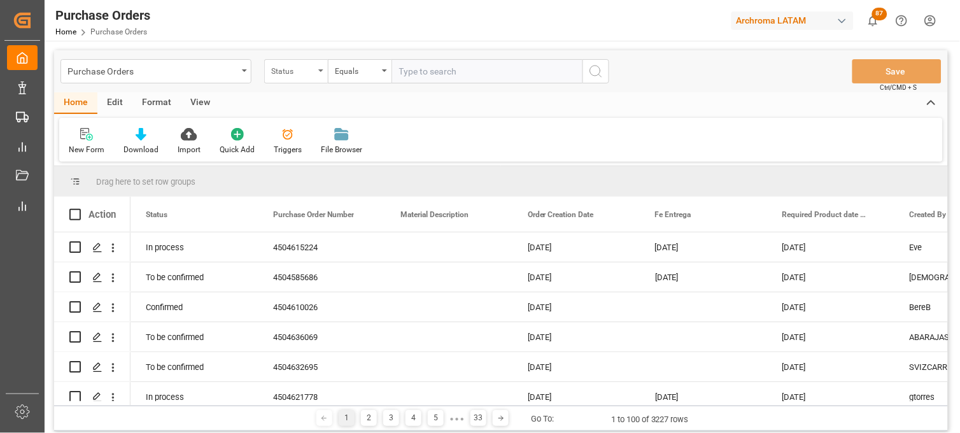
click at [322, 70] on icon "open menu" at bounding box center [320, 70] width 5 height 3
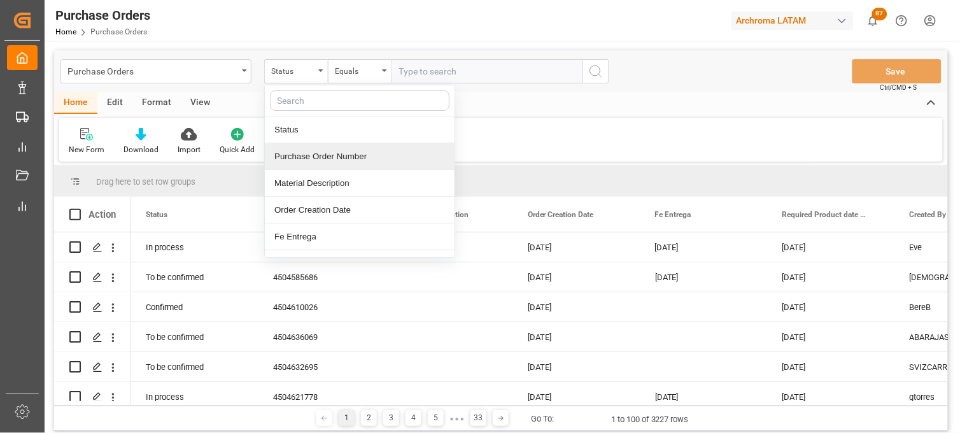
click at [334, 153] on div "Purchase Order Number" at bounding box center [360, 156] width 190 height 27
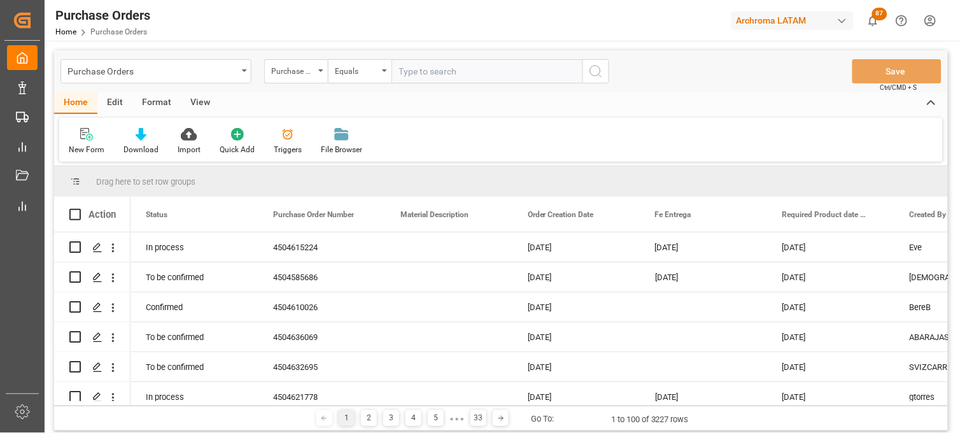
click at [428, 78] on input "text" at bounding box center [487, 71] width 191 height 24
paste input "4504632695"
type input "4504632695"
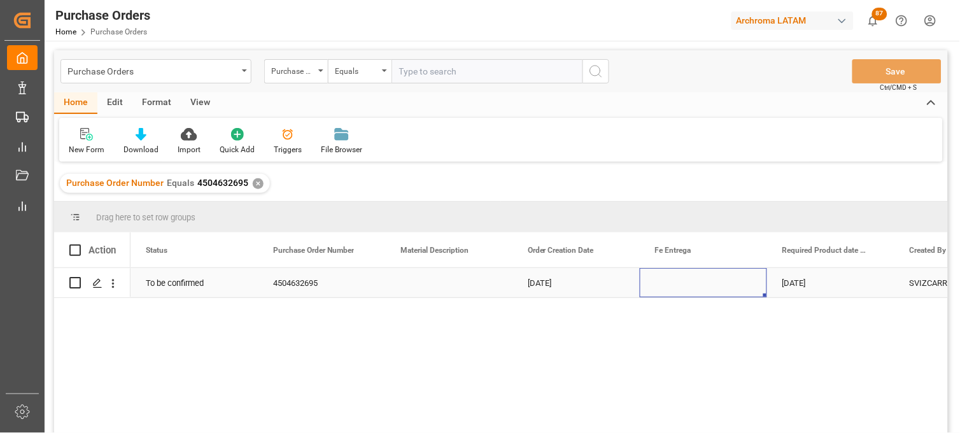
click at [690, 279] on div "Press SPACE to select this row." at bounding box center [703, 282] width 127 height 29
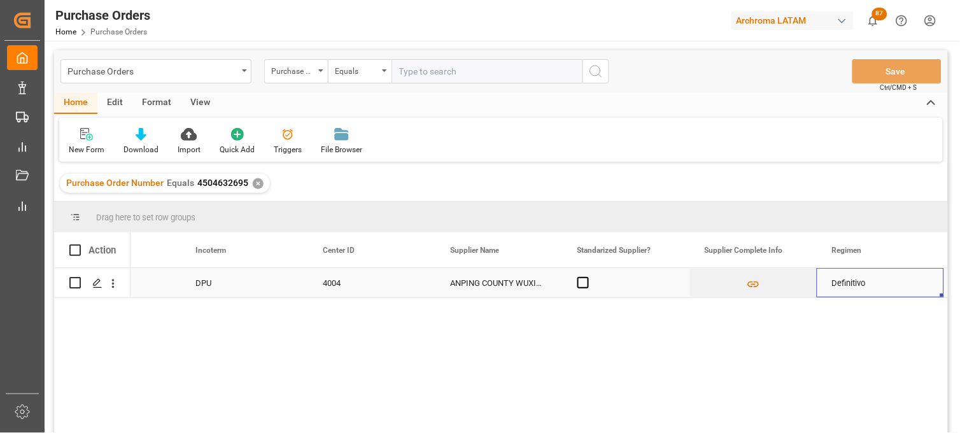
scroll to position [0, 1988]
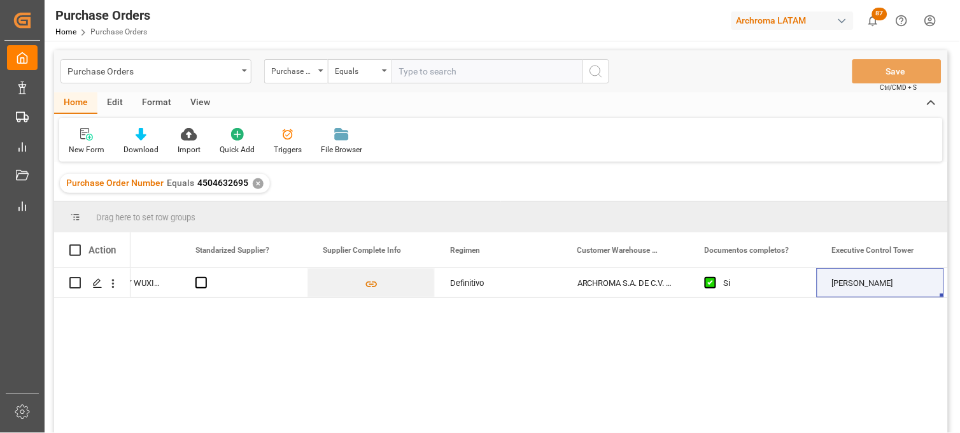
click at [253, 182] on div "✕" at bounding box center [258, 183] width 11 height 11
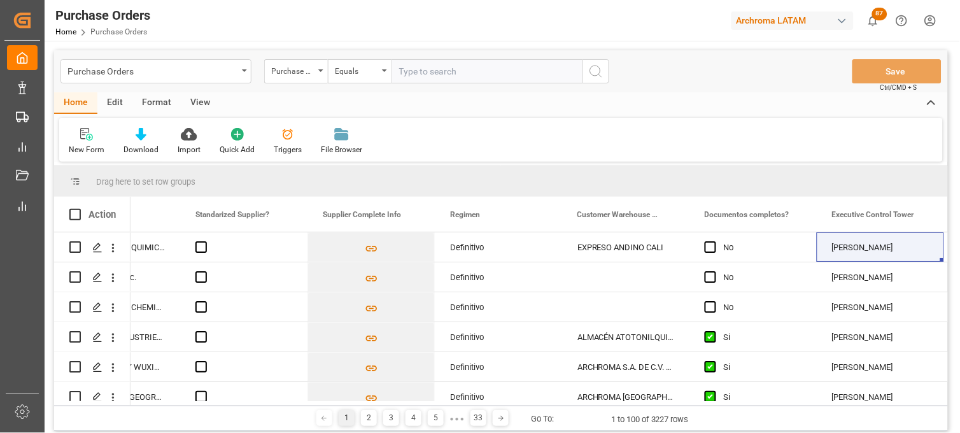
click at [404, 72] on input "text" at bounding box center [487, 71] width 191 height 24
paste input "4504636069"
type input "4504636069"
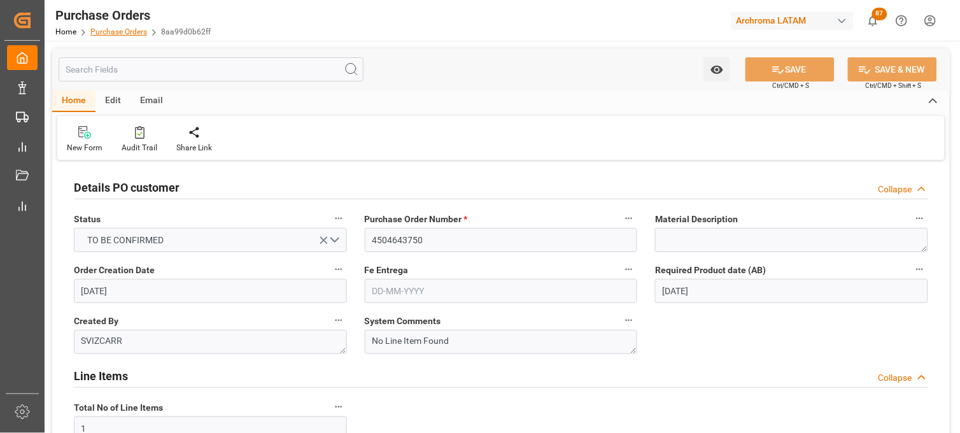
scroll to position [1103, 0]
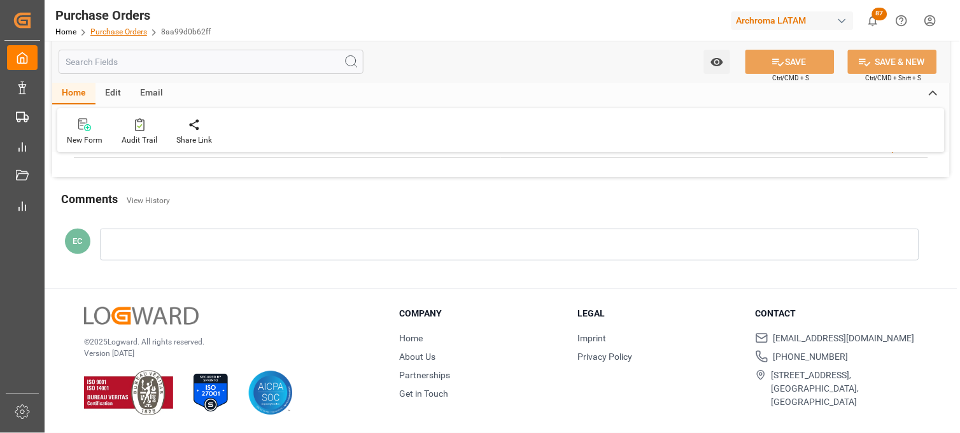
click at [123, 33] on link "Purchase Orders" at bounding box center [118, 31] width 57 height 9
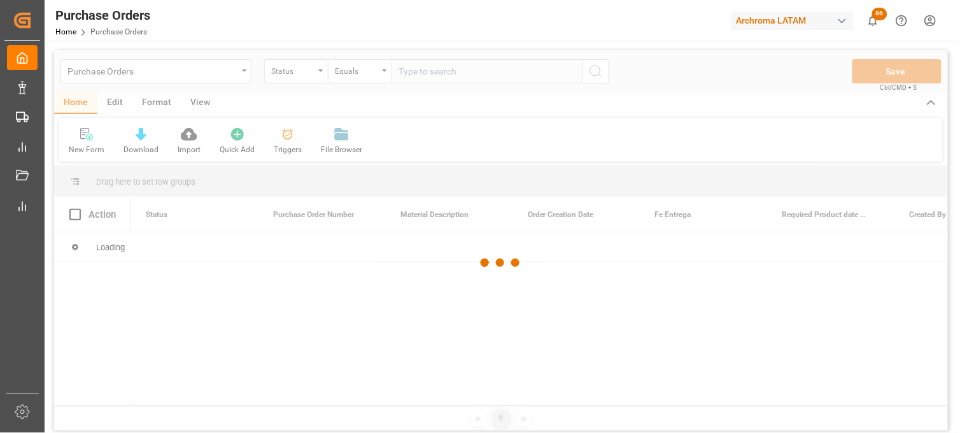
click at [240, 72] on div at bounding box center [501, 262] width 894 height 425
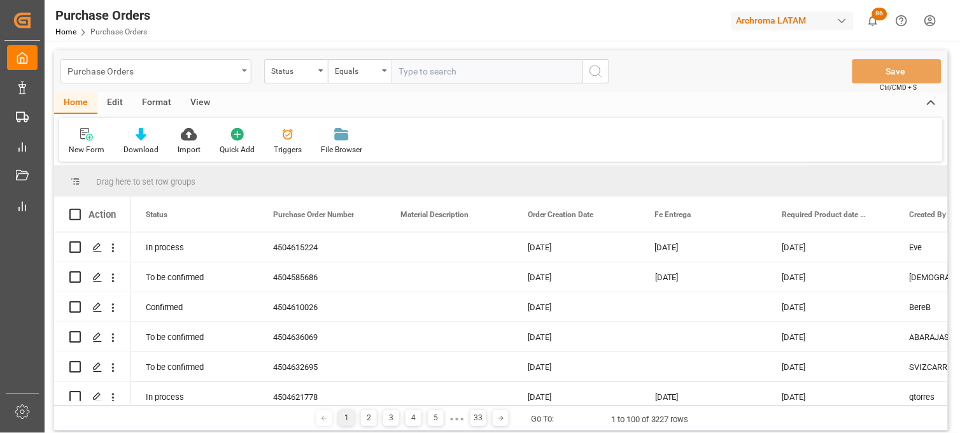
click at [246, 73] on div "Purchase Orders" at bounding box center [155, 71] width 191 height 24
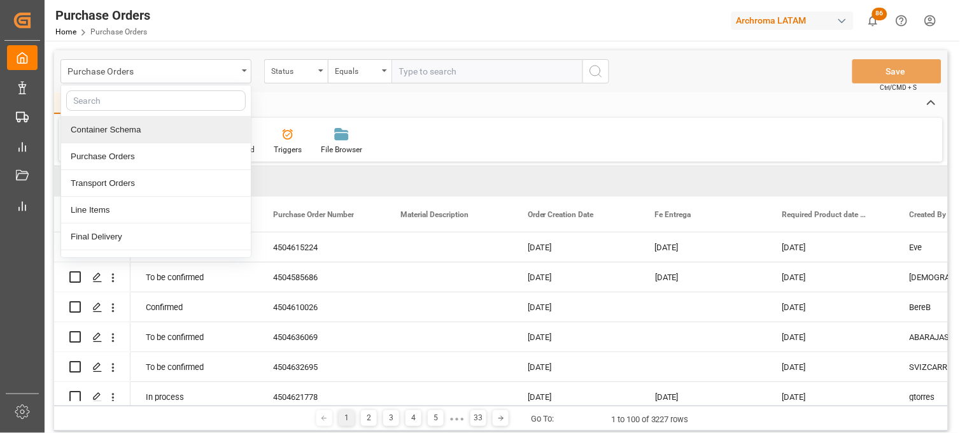
click at [166, 131] on div "Container Schema" at bounding box center [156, 130] width 190 height 27
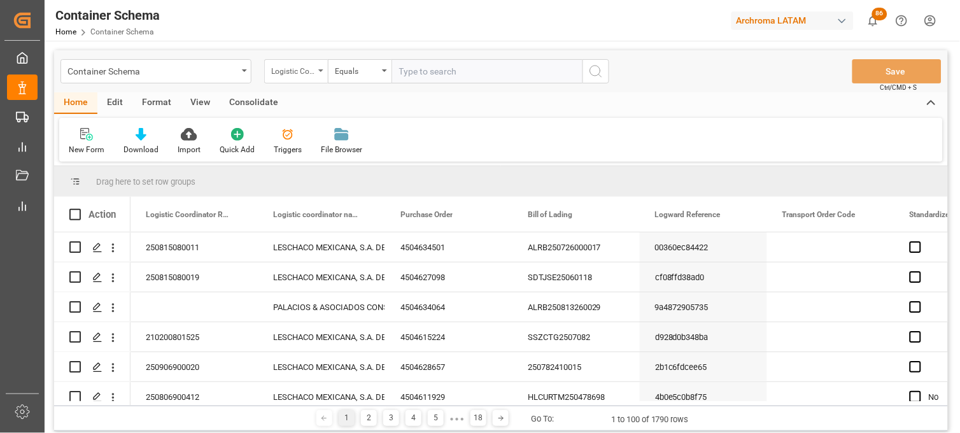
click at [311, 76] on div "Logistic Coordinator Reference Number" at bounding box center [292, 69] width 43 height 15
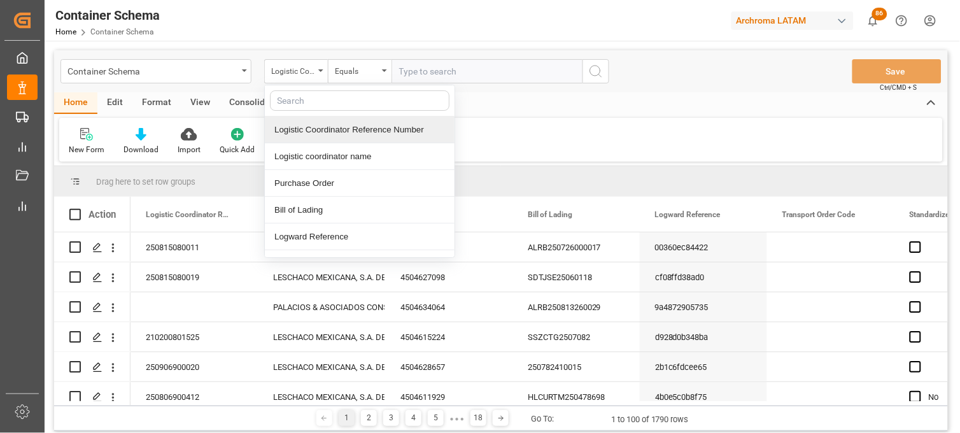
click at [354, 130] on div "Logistic Coordinator Reference Number" at bounding box center [360, 130] width 190 height 27
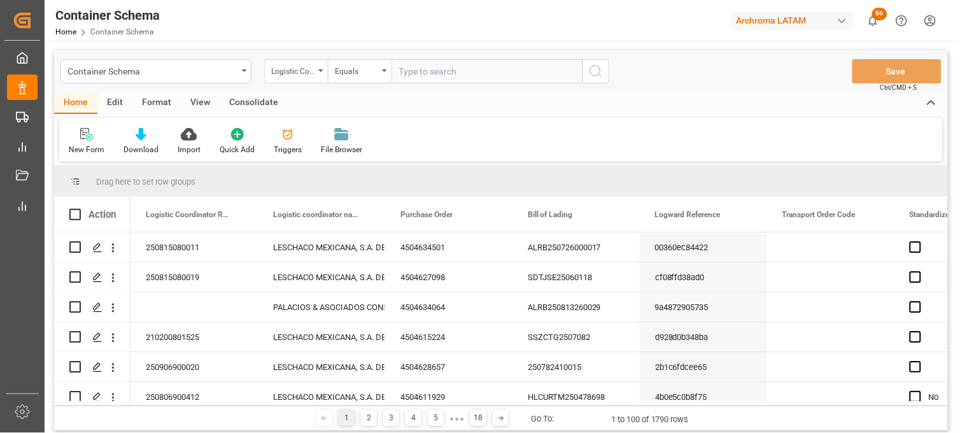
click at [423, 72] on input "text" at bounding box center [487, 71] width 191 height 24
paste input "250815080011"
type input "250815080011"
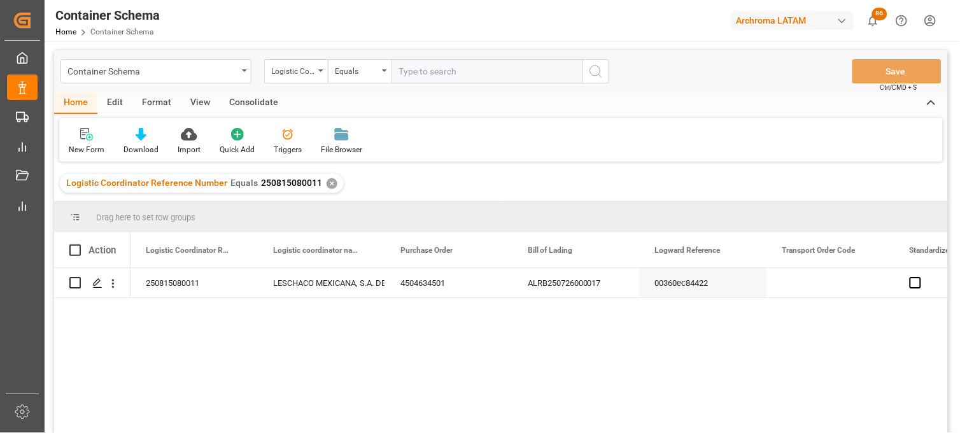
click at [900, 362] on div "250815080011 LESCHACO MEXICANA, S.A. DE C.V. 4504634501 ALRB250726000017 00360e…" at bounding box center [540, 354] width 818 height 173
click at [828, 289] on div "Press SPACE to select this row." at bounding box center [830, 282] width 127 height 29
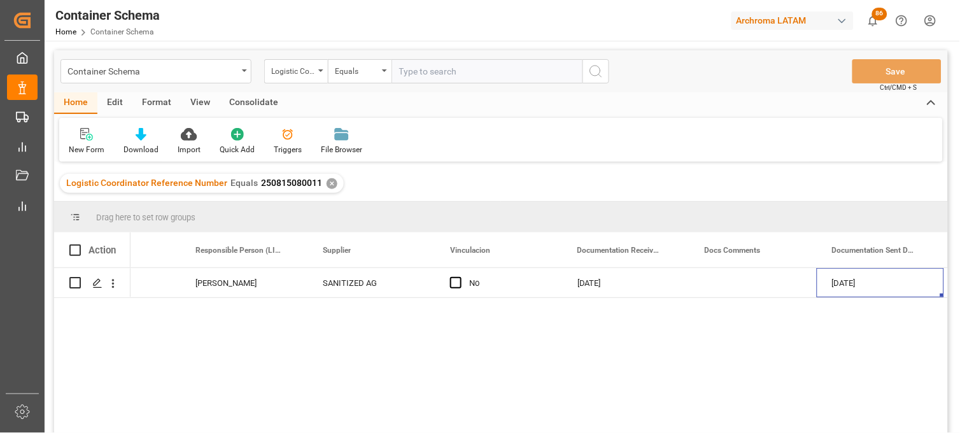
scroll to position [0, 1860]
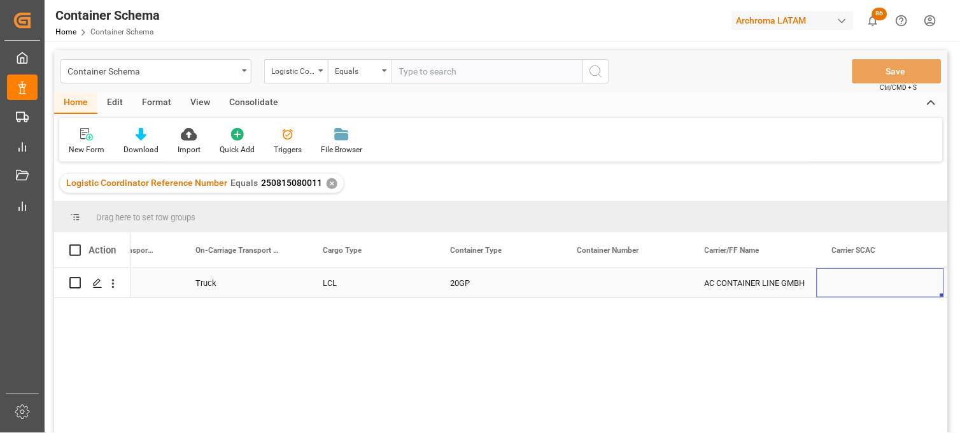
click at [607, 281] on div "Press SPACE to select this row." at bounding box center [625, 282] width 127 height 29
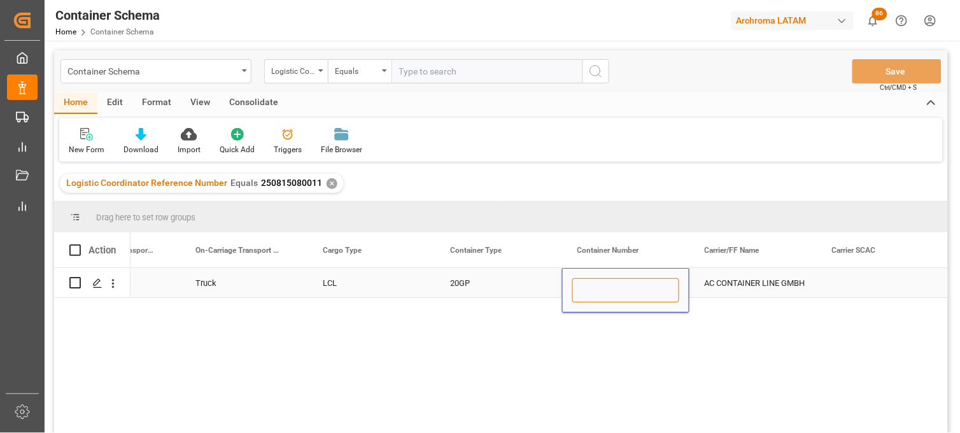
click at [607, 281] on input "Press SPACE to select this row." at bounding box center [625, 290] width 107 height 24
paste input "CAIU8746472"
type input "CAIU8746472"
click at [735, 281] on div "AC CONTAINER LINE GMBH" at bounding box center [753, 283] width 97 height 29
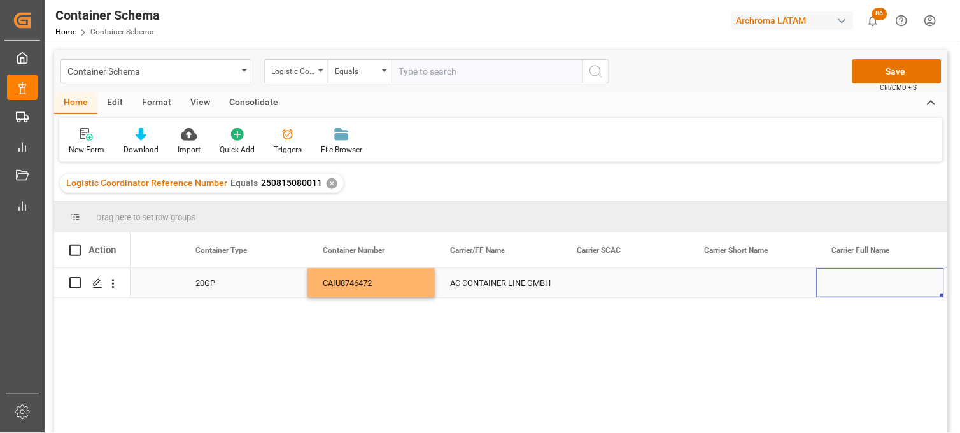
click at [609, 283] on div "Press SPACE to select this row." at bounding box center [625, 282] width 127 height 29
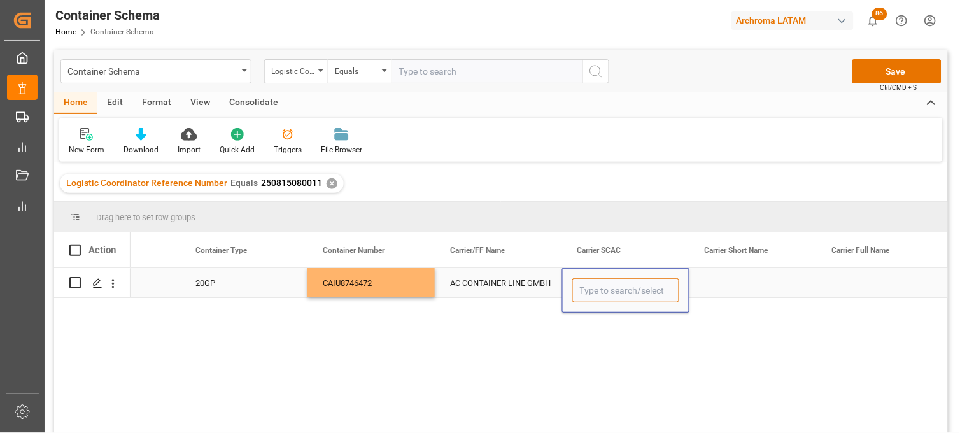
click at [609, 283] on input "Press SPACE to select this row." at bounding box center [625, 290] width 107 height 24
click at [599, 319] on div "MSCU" at bounding box center [626, 326] width 106 height 45
type input "MSCU"
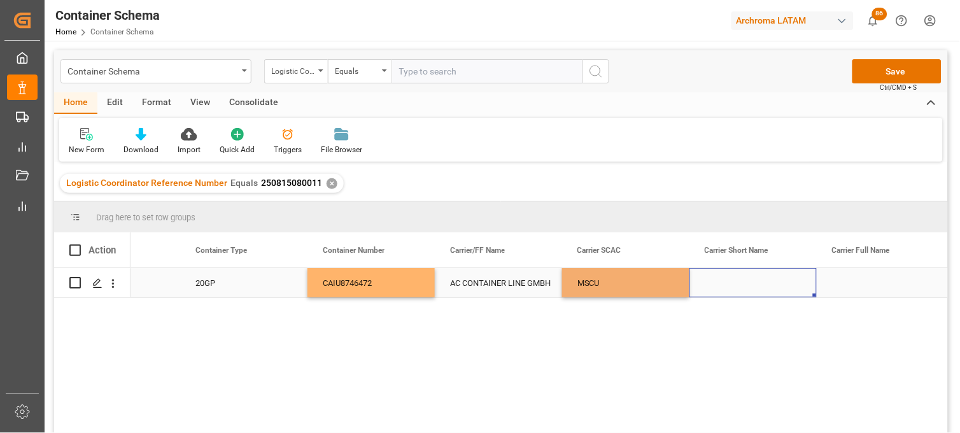
click at [736, 285] on div "Press SPACE to select this row." at bounding box center [753, 282] width 127 height 29
click at [736, 285] on input "Press SPACE to select this row." at bounding box center [753, 290] width 107 height 24
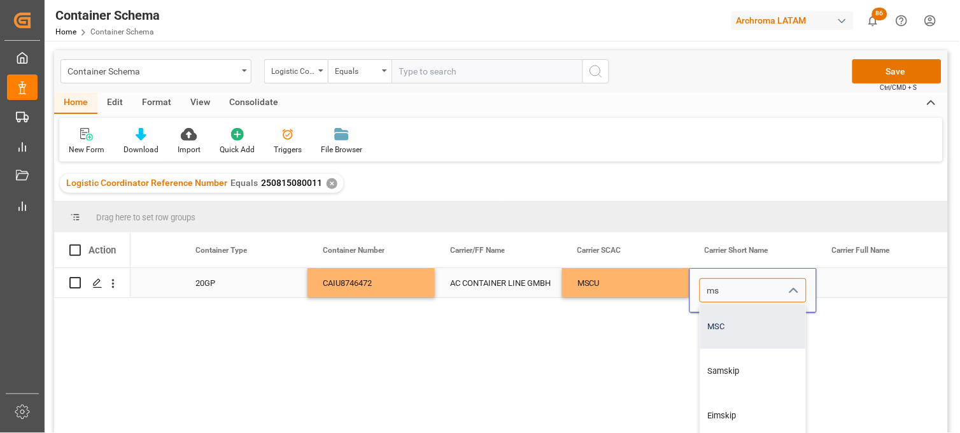
click at [723, 325] on div "MSC" at bounding box center [753, 326] width 106 height 45
type input "MSC"
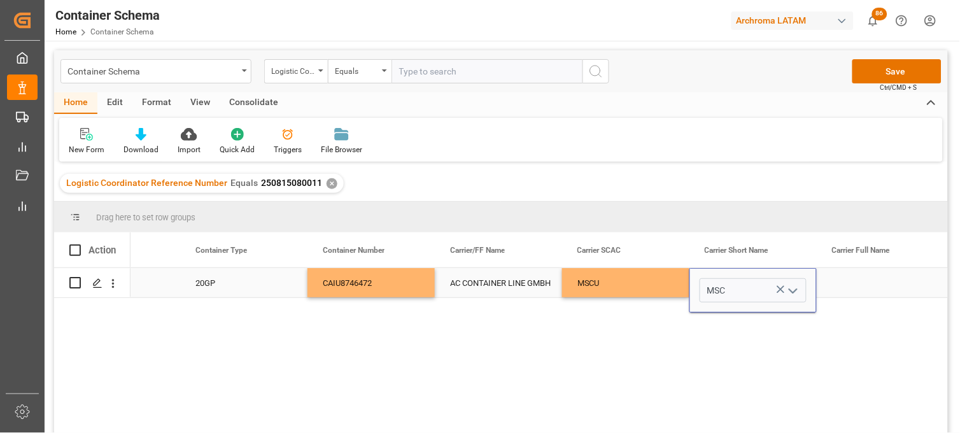
click at [845, 285] on div "Press SPACE to select this row." at bounding box center [880, 282] width 127 height 29
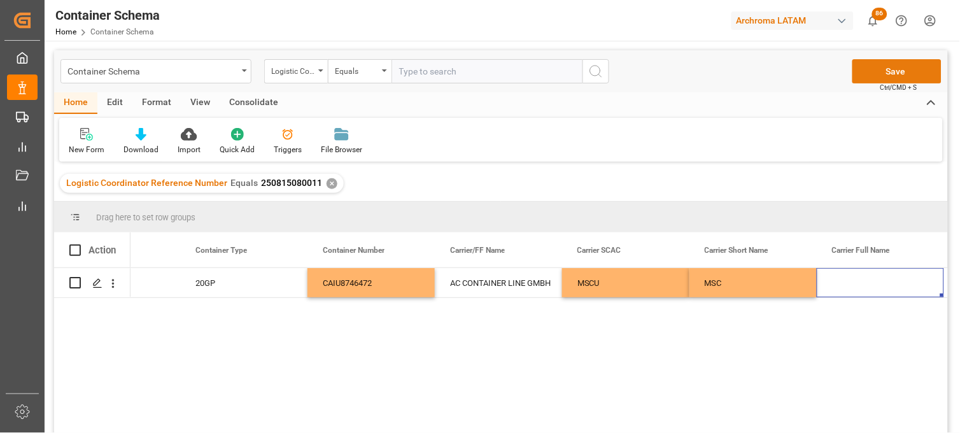
click at [877, 70] on button "Save" at bounding box center [897, 71] width 89 height 24
